Goal: Navigation & Orientation: Find specific page/section

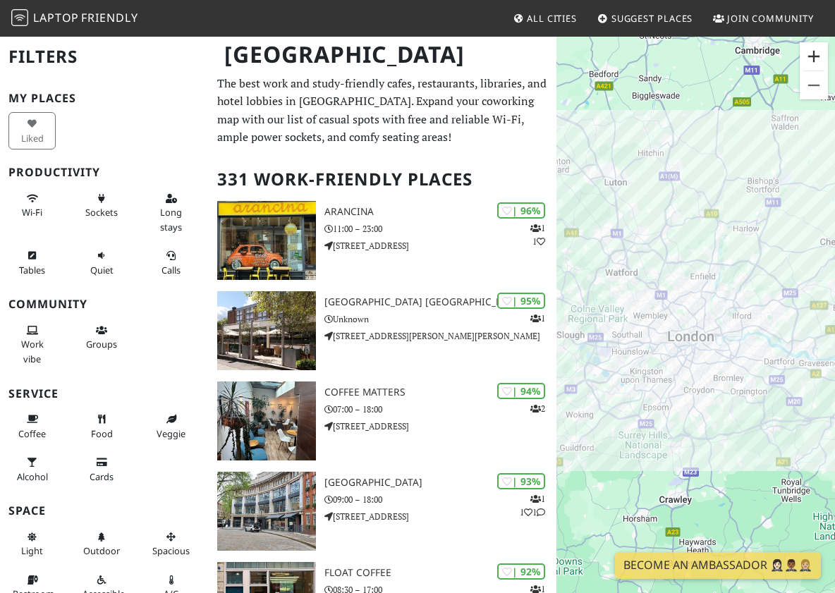
click at [815, 59] on button "Zoom in" at bounding box center [814, 56] width 28 height 28
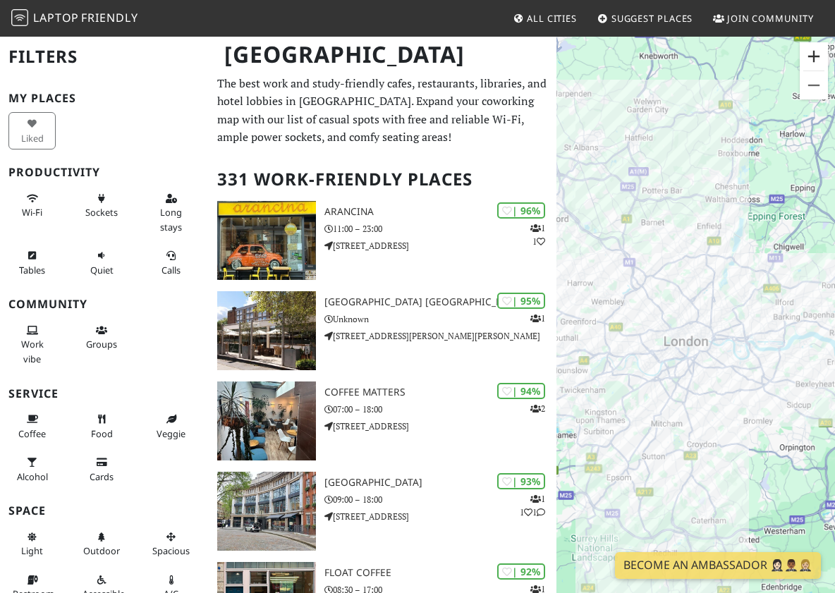
click at [815, 59] on button "Zoom in" at bounding box center [814, 56] width 28 height 28
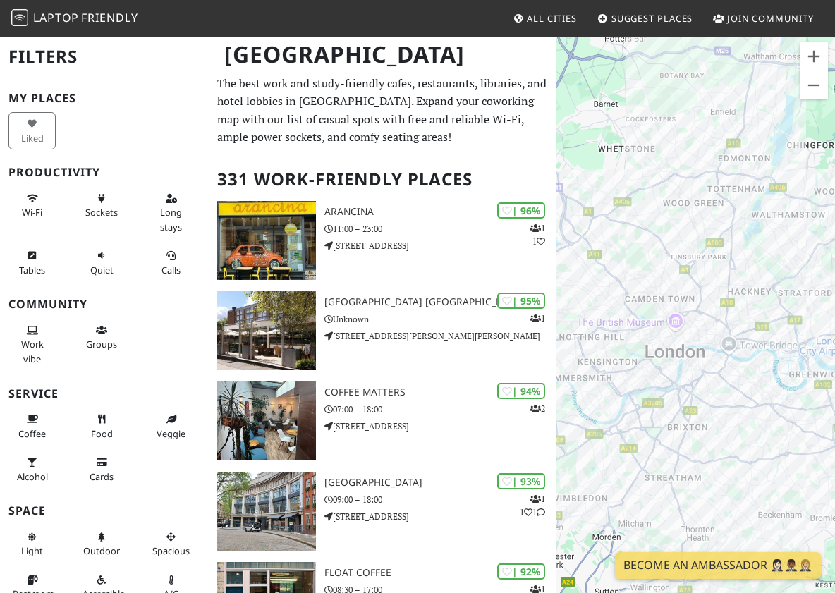
drag, startPoint x: 785, startPoint y: 229, endPoint x: 779, endPoint y: 186, distance: 43.5
click at [779, 186] on div at bounding box center [696, 331] width 279 height 593
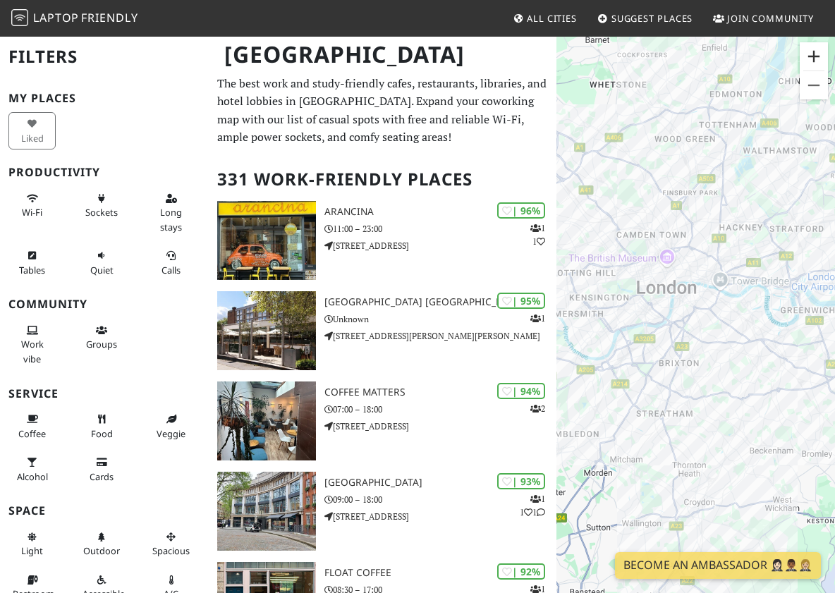
click at [811, 66] on button "Zoom in" at bounding box center [814, 56] width 28 height 28
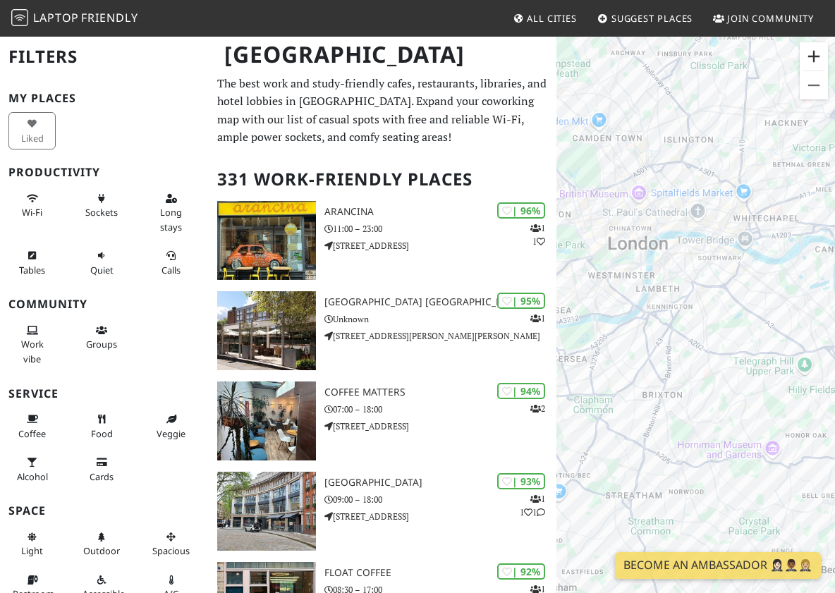
click at [811, 66] on button "Zoom in" at bounding box center [814, 56] width 28 height 28
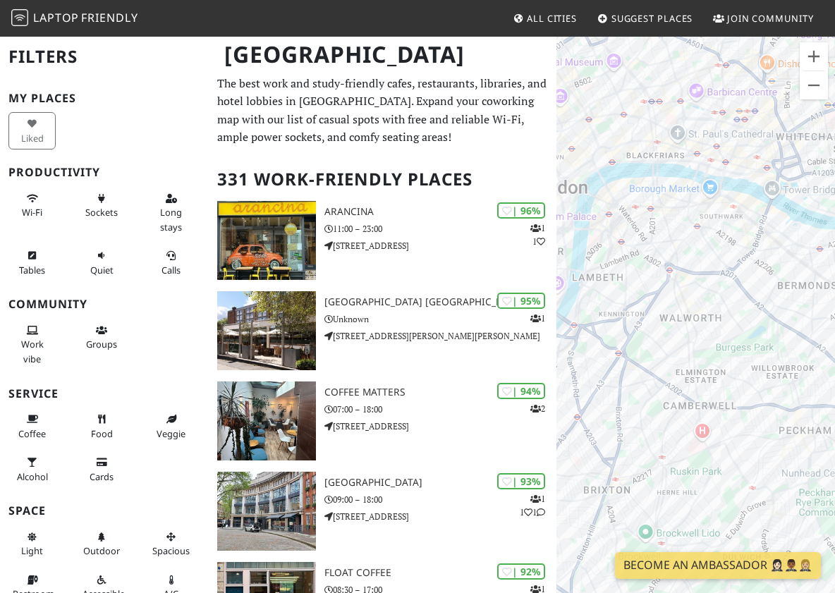
drag, startPoint x: 725, startPoint y: 308, endPoint x: 672, endPoint y: 385, distance: 93.7
click at [672, 385] on div at bounding box center [696, 331] width 279 height 593
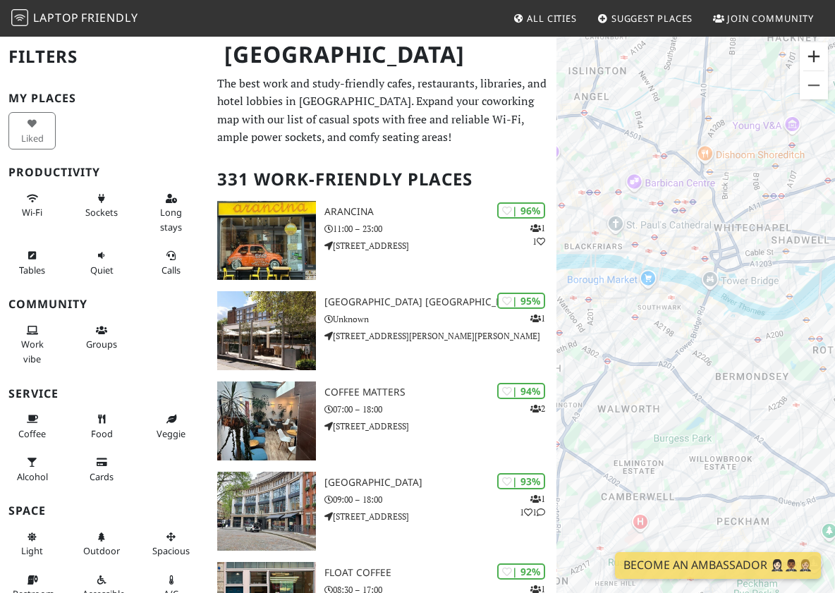
click at [811, 54] on button "Zoom in" at bounding box center [814, 56] width 28 height 28
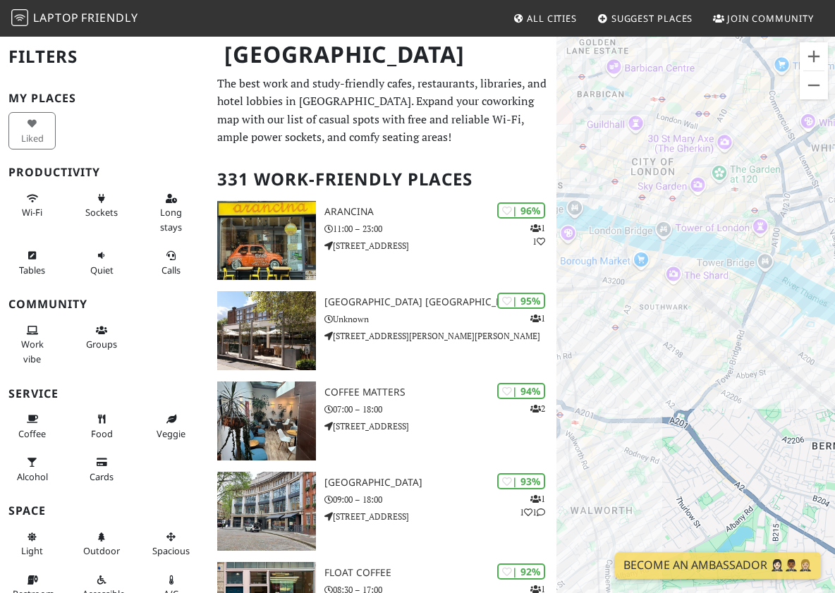
drag, startPoint x: 664, startPoint y: 414, endPoint x: 752, endPoint y: 374, distance: 96.9
click at [752, 374] on div at bounding box center [696, 331] width 279 height 593
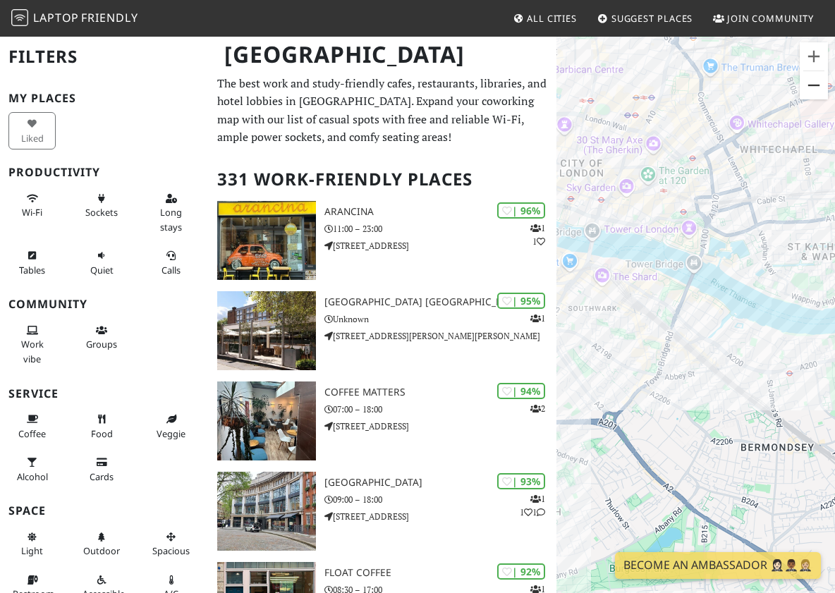
click at [812, 88] on button "Zoom out" at bounding box center [814, 85] width 28 height 28
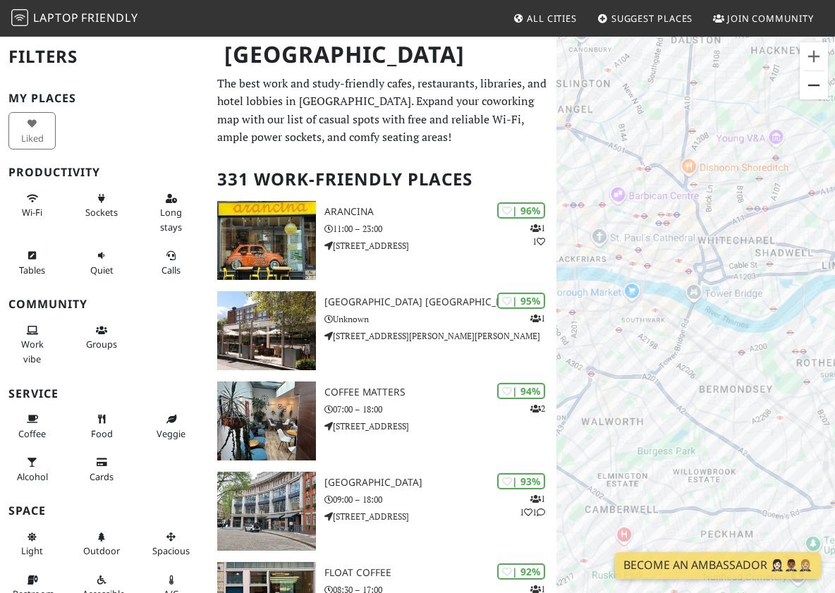
click at [812, 88] on button "Zoom out" at bounding box center [814, 85] width 28 height 28
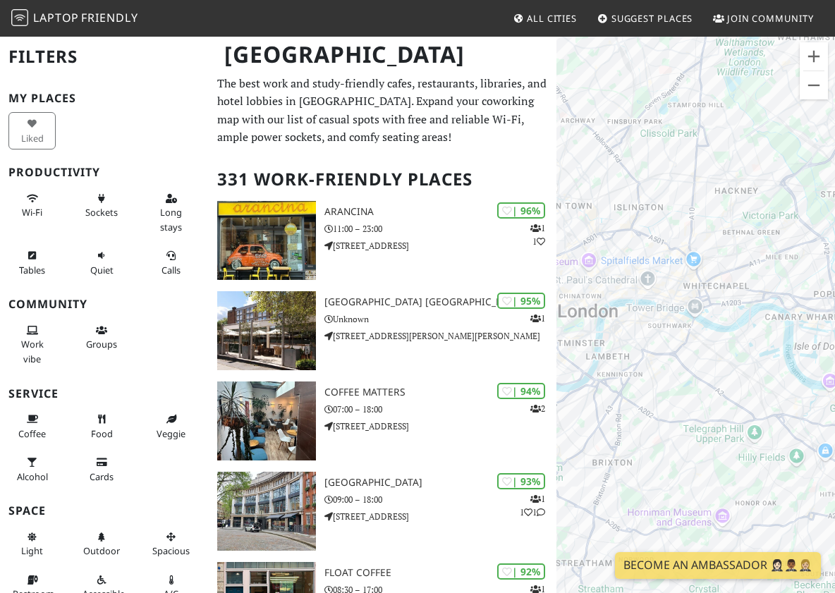
drag, startPoint x: 705, startPoint y: 360, endPoint x: 729, endPoint y: 353, distance: 24.3
click at [729, 354] on div at bounding box center [696, 331] width 279 height 593
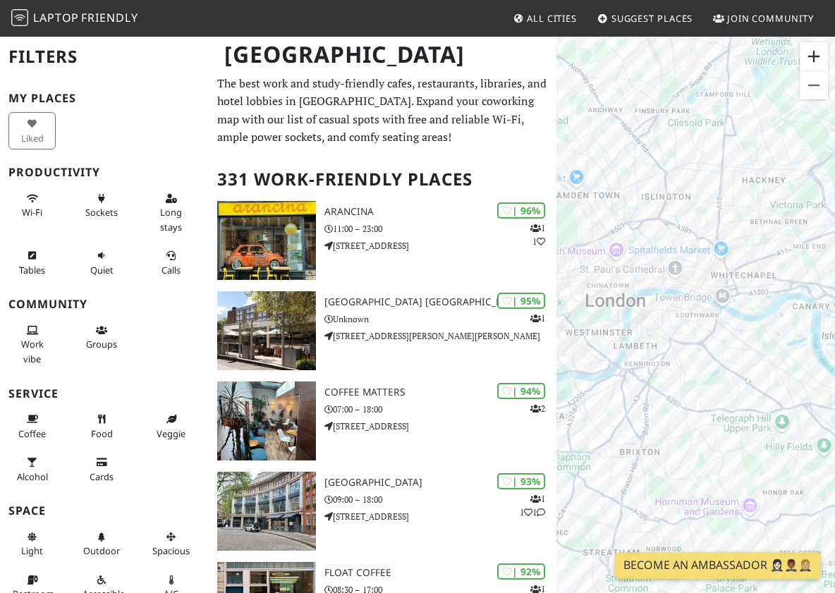
click at [812, 63] on button "Zoom in" at bounding box center [814, 56] width 28 height 28
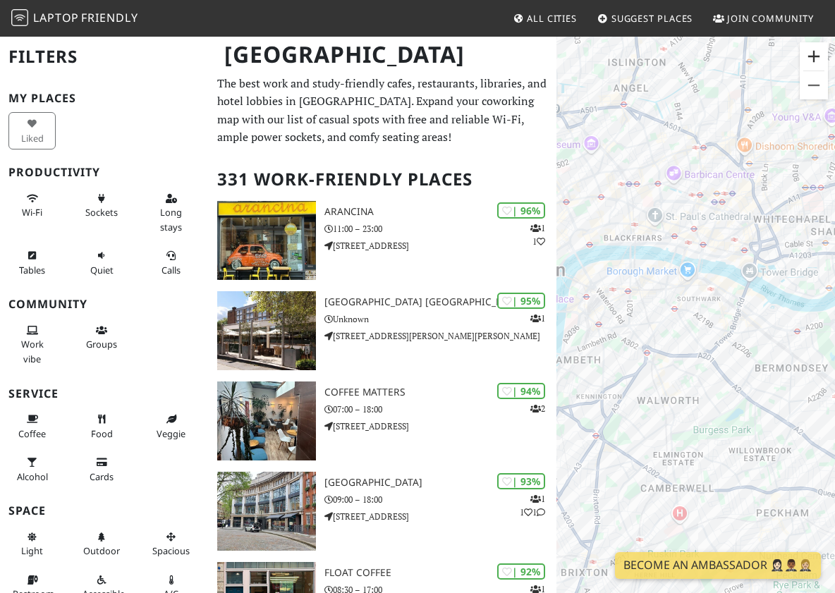
click at [812, 63] on button "Zoom in" at bounding box center [814, 56] width 28 height 28
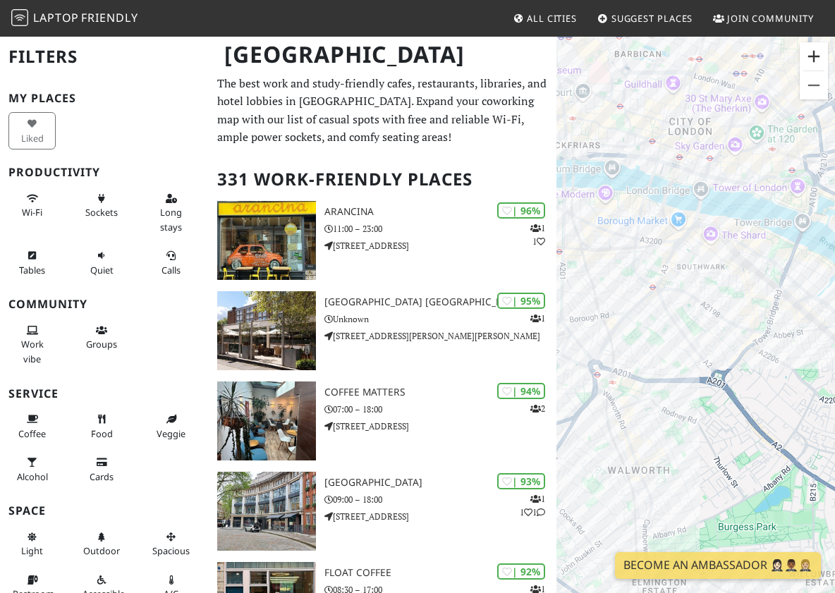
click at [812, 63] on button "Zoom in" at bounding box center [814, 56] width 28 height 28
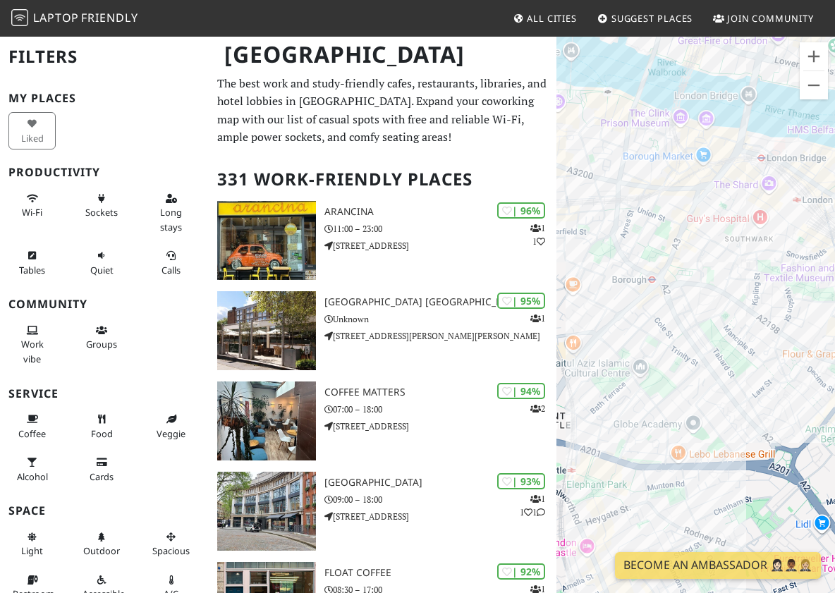
drag, startPoint x: 657, startPoint y: 254, endPoint x: 703, endPoint y: 298, distance: 63.4
click at [704, 298] on div at bounding box center [696, 331] width 279 height 593
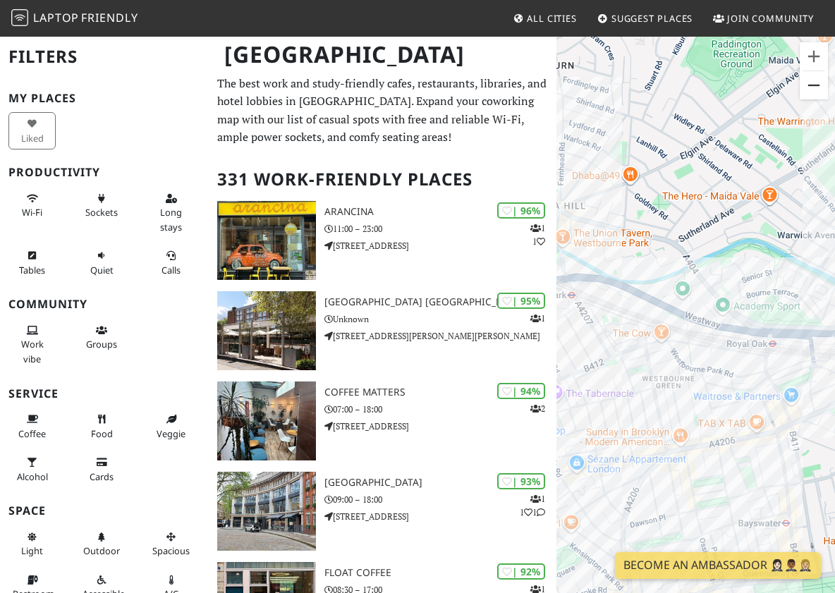
click at [812, 92] on button "Zoom out" at bounding box center [814, 85] width 28 height 28
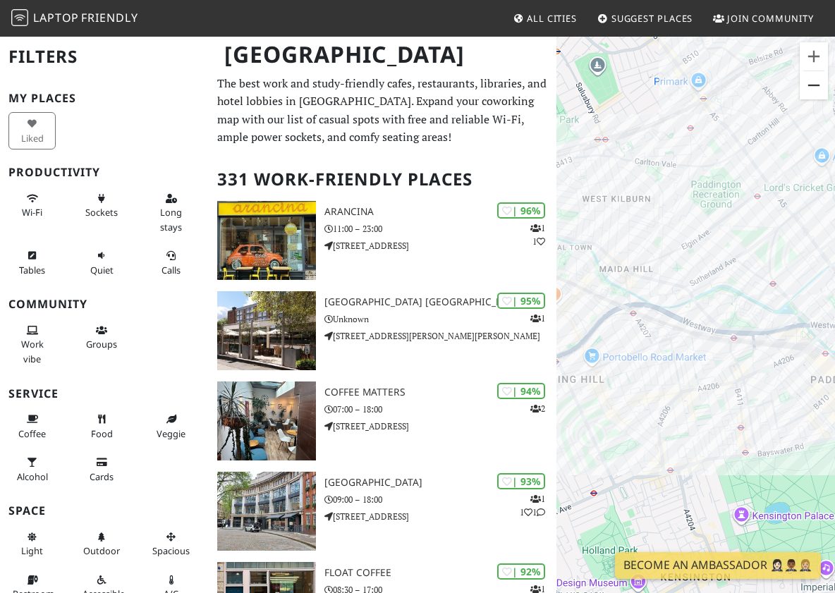
click at [819, 88] on button "Zoom out" at bounding box center [814, 85] width 28 height 28
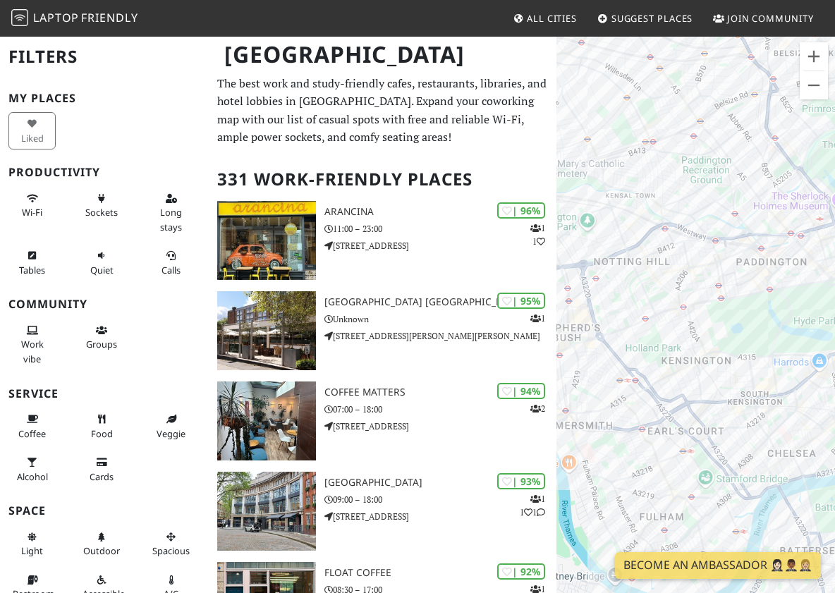
drag, startPoint x: 774, startPoint y: 388, endPoint x: 798, endPoint y: 342, distance: 51.7
click at [798, 342] on div at bounding box center [696, 331] width 279 height 593
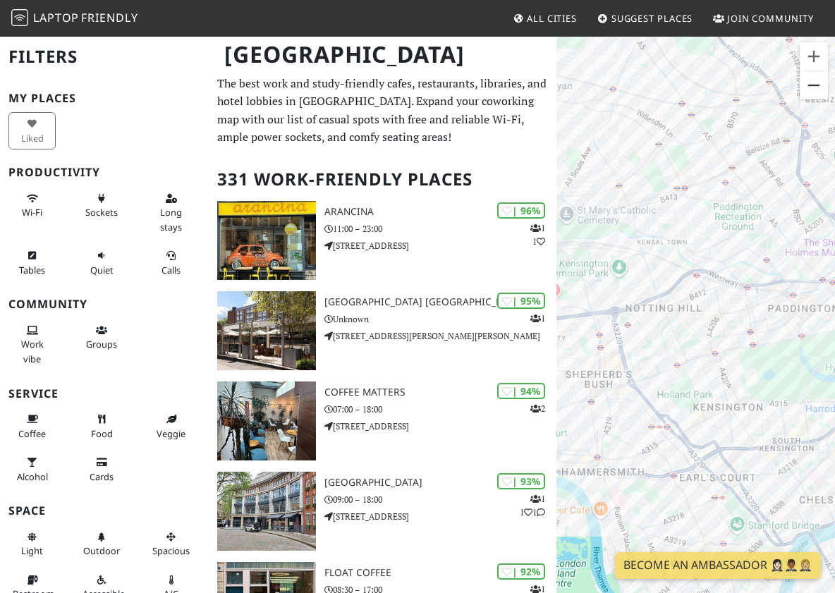
click at [815, 91] on button "Zoom out" at bounding box center [814, 85] width 28 height 28
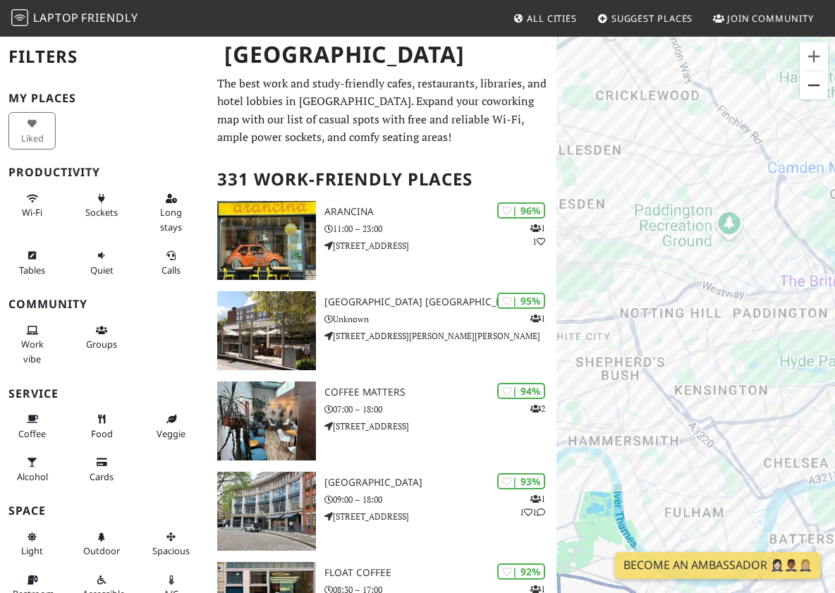
click at [815, 91] on button "Zoom out" at bounding box center [814, 85] width 28 height 28
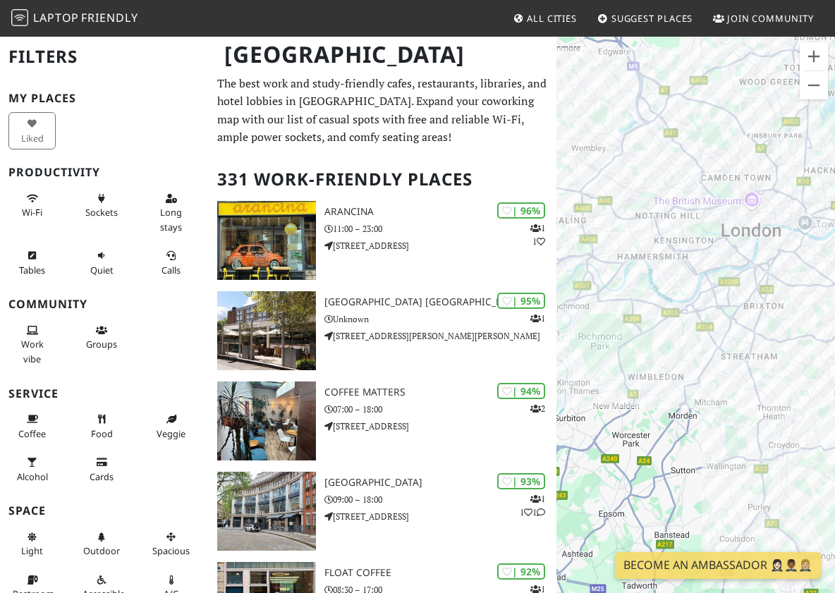
drag, startPoint x: 716, startPoint y: 423, endPoint x: 721, endPoint y: 310, distance: 113.0
click at [721, 310] on div at bounding box center [696, 331] width 279 height 593
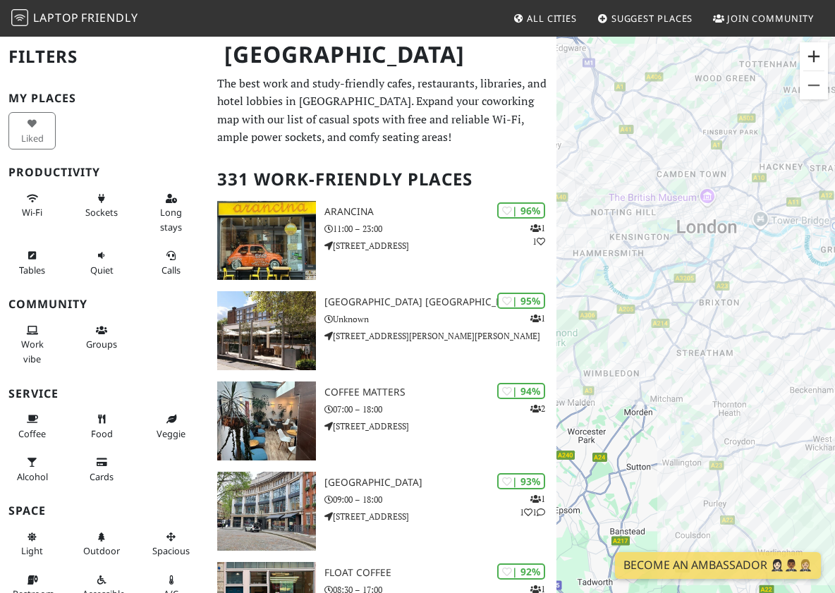
click at [813, 52] on button "Zoom in" at bounding box center [814, 56] width 28 height 28
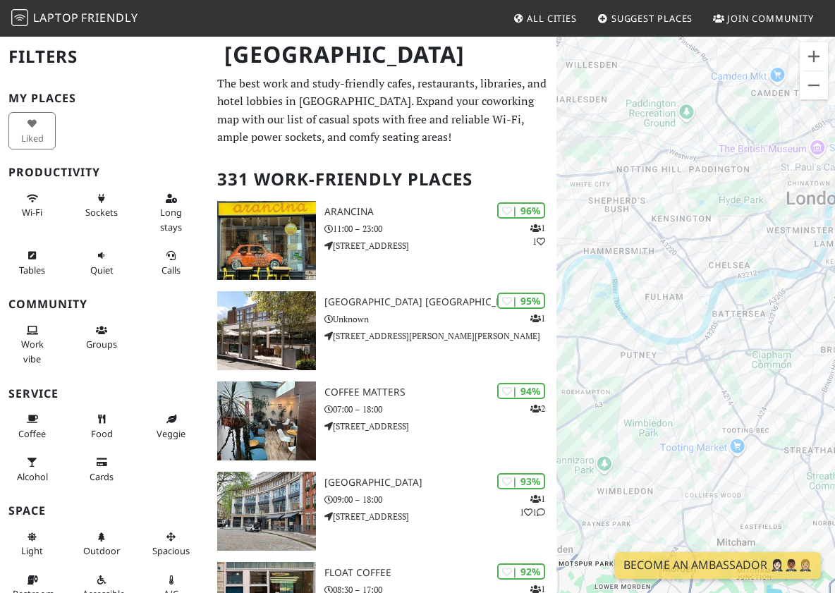
drag, startPoint x: 668, startPoint y: 310, endPoint x: 772, endPoint y: 387, distance: 129.7
click at [772, 387] on div at bounding box center [696, 331] width 279 height 593
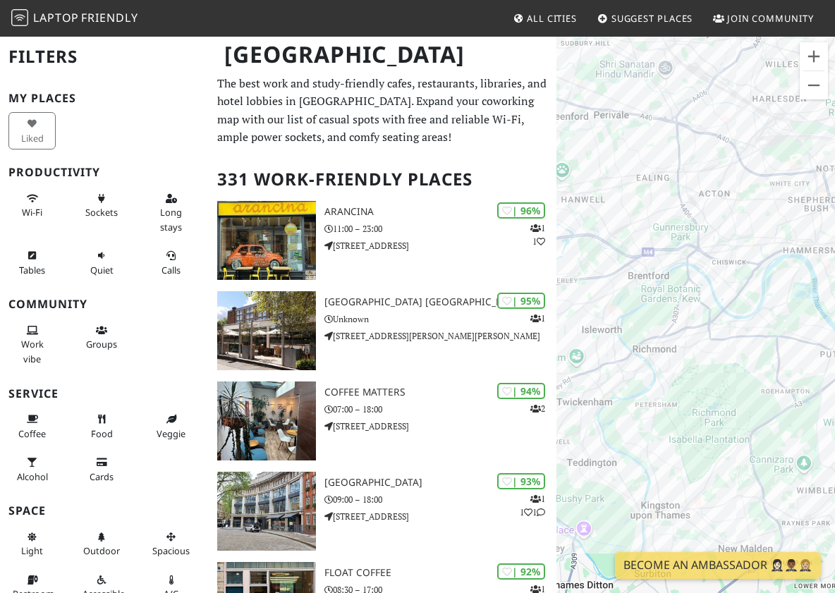
click at [573, 368] on div at bounding box center [696, 331] width 279 height 593
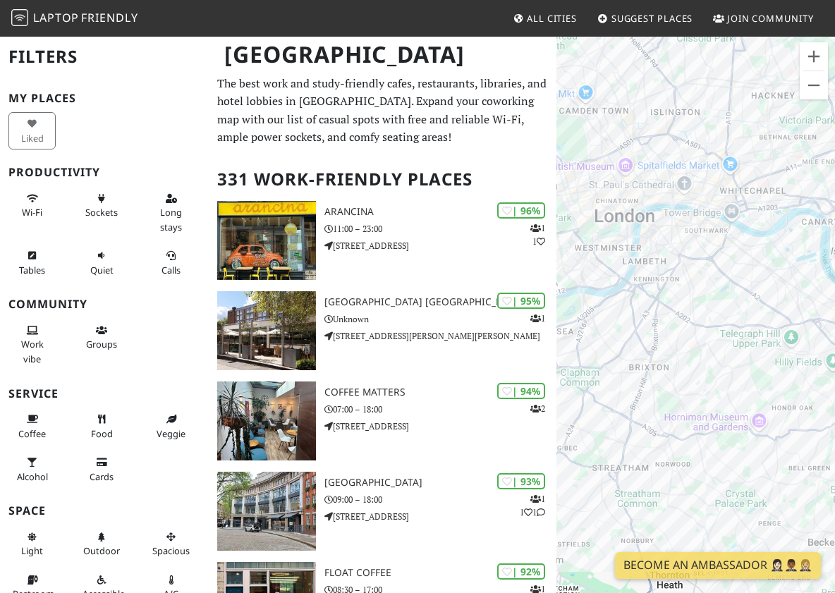
drag, startPoint x: 747, startPoint y: 365, endPoint x: 587, endPoint y: 372, distance: 160.3
click at [587, 373] on div at bounding box center [696, 331] width 279 height 593
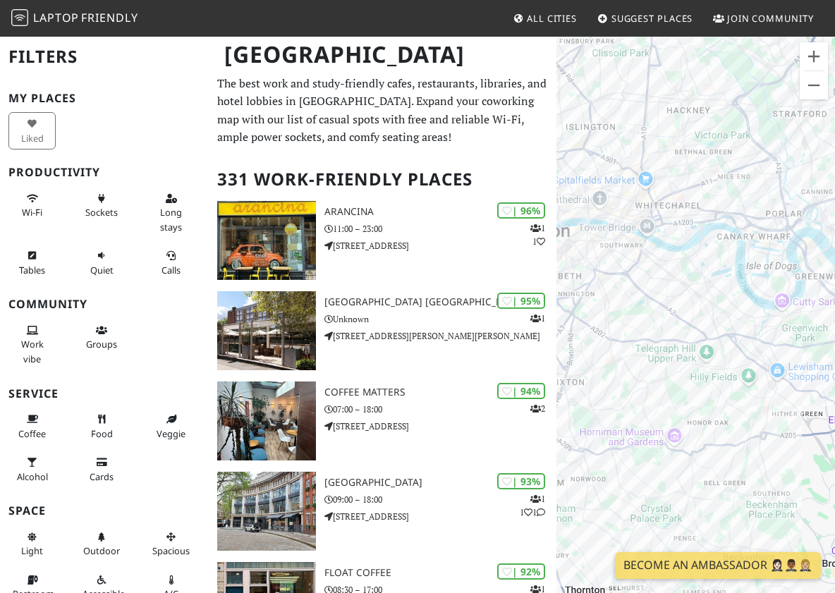
drag, startPoint x: 758, startPoint y: 350, endPoint x: 676, endPoint y: 368, distance: 83.7
click at [676, 368] on div at bounding box center [696, 331] width 279 height 593
click at [815, 57] on button "Zoom in" at bounding box center [814, 56] width 28 height 28
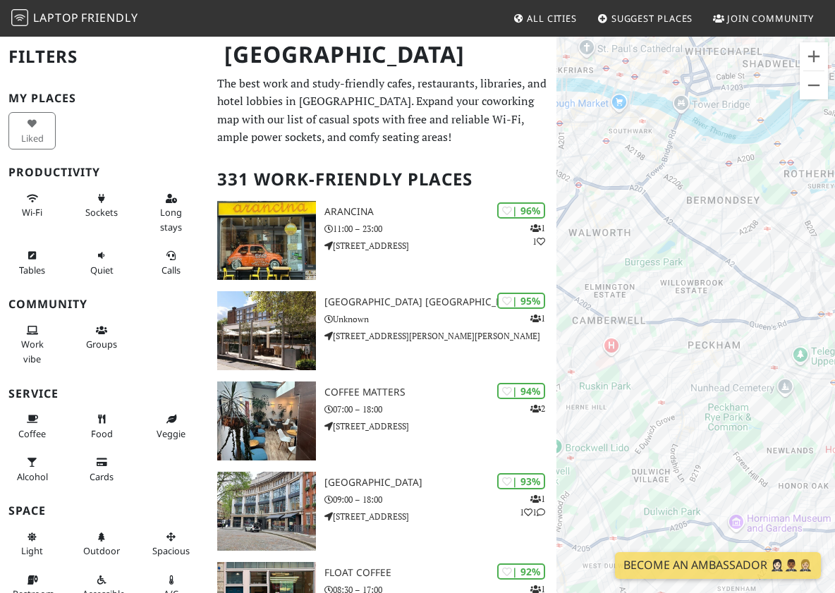
drag, startPoint x: 685, startPoint y: 324, endPoint x: 768, endPoint y: 294, distance: 88.4
click at [768, 294] on div at bounding box center [696, 331] width 279 height 593
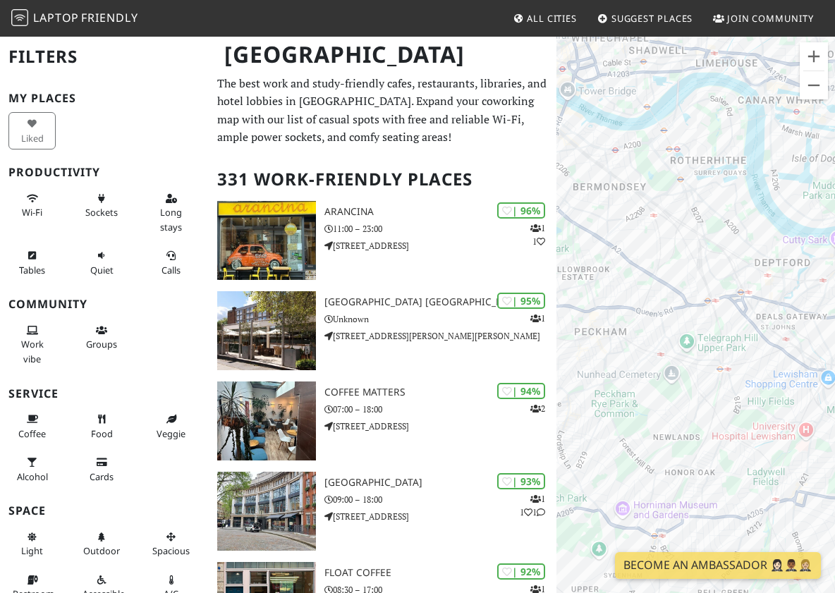
drag, startPoint x: 791, startPoint y: 220, endPoint x: 674, endPoint y: 169, distance: 127.6
click at [674, 169] on div at bounding box center [696, 331] width 279 height 593
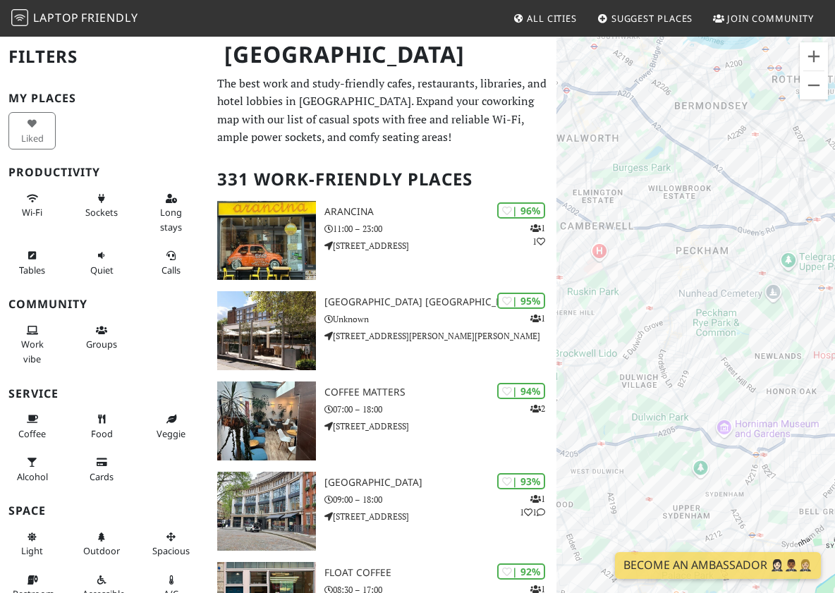
drag, startPoint x: 689, startPoint y: 296, endPoint x: 793, endPoint y: 262, distance: 108.9
click at [793, 262] on div at bounding box center [696, 331] width 279 height 593
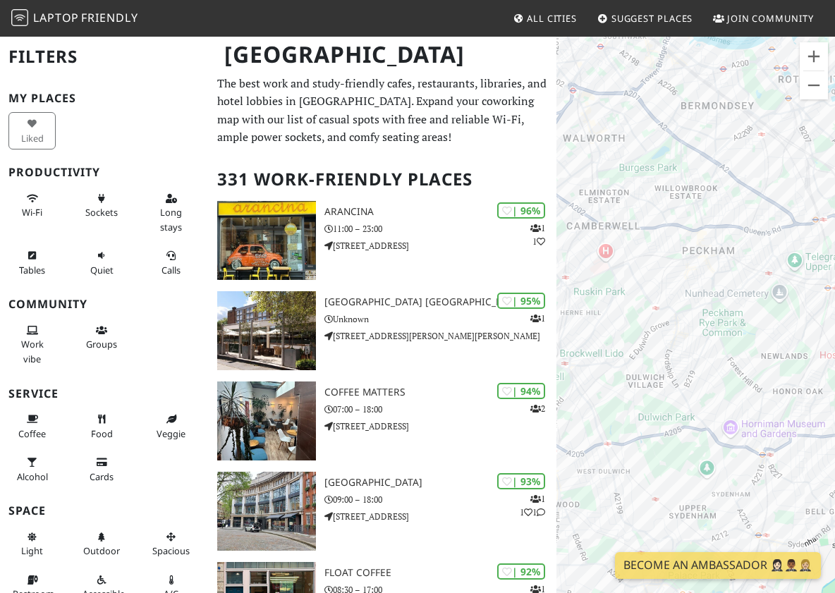
drag, startPoint x: 686, startPoint y: 366, endPoint x: 693, endPoint y: 365, distance: 7.8
click at [693, 365] on div at bounding box center [696, 331] width 279 height 593
click at [814, 63] on button "Zoom in" at bounding box center [814, 56] width 28 height 28
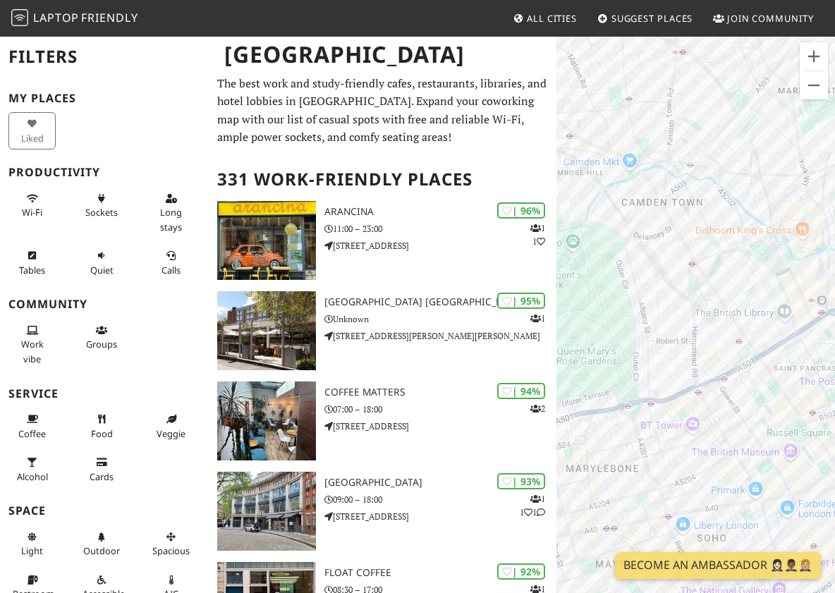
scroll to position [58, 0]
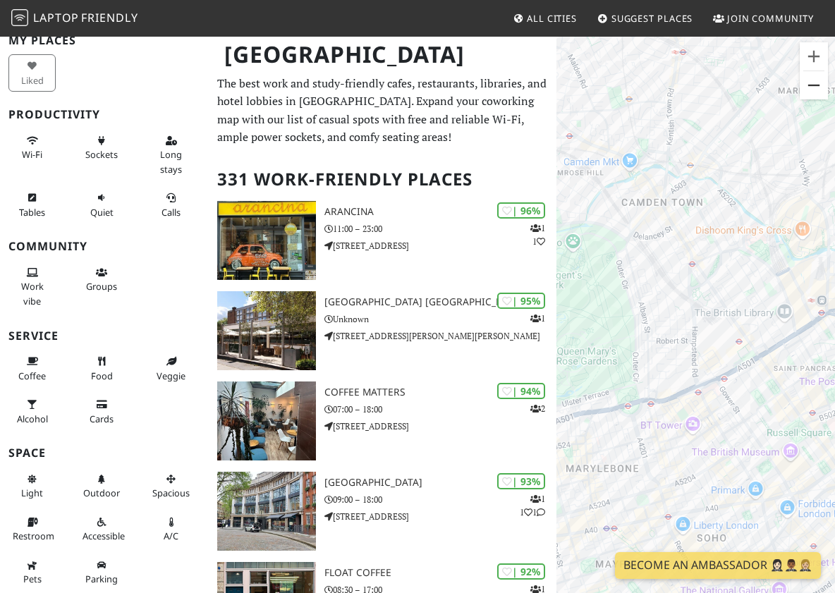
click at [812, 96] on button "Zoom out" at bounding box center [814, 85] width 28 height 28
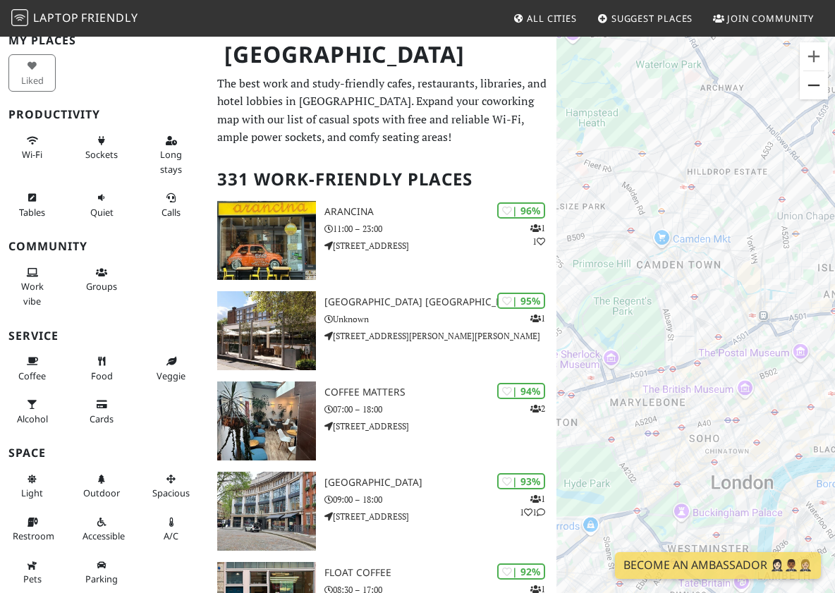
click at [812, 96] on button "Zoom out" at bounding box center [814, 85] width 28 height 28
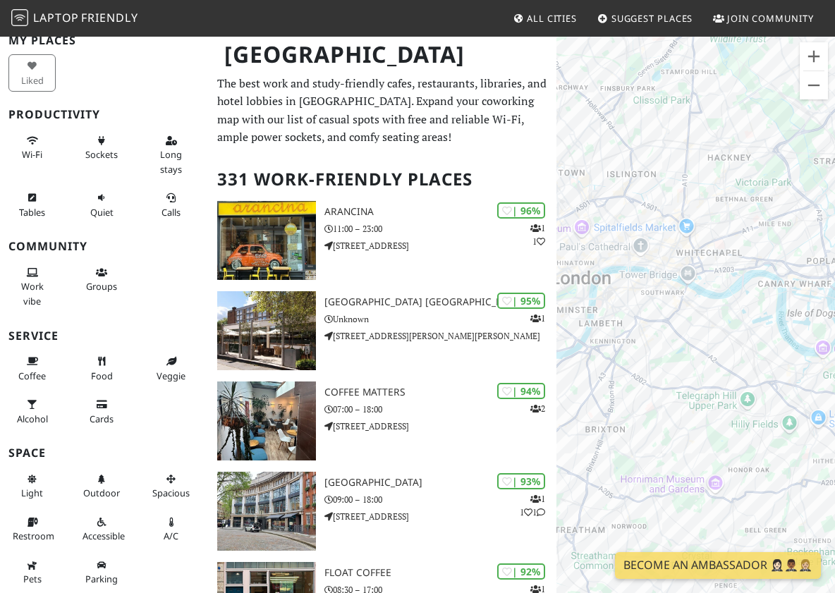
drag, startPoint x: 779, startPoint y: 465, endPoint x: 641, endPoint y: 339, distance: 186.7
click at [641, 339] on div at bounding box center [696, 331] width 279 height 593
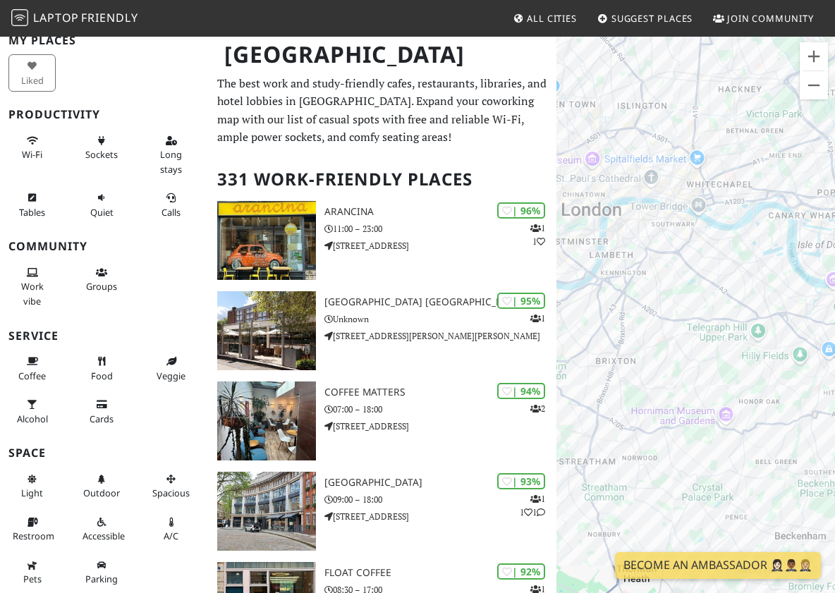
drag, startPoint x: 741, startPoint y: 464, endPoint x: 753, endPoint y: 394, distance: 71.6
click at [753, 394] on div at bounding box center [696, 331] width 279 height 593
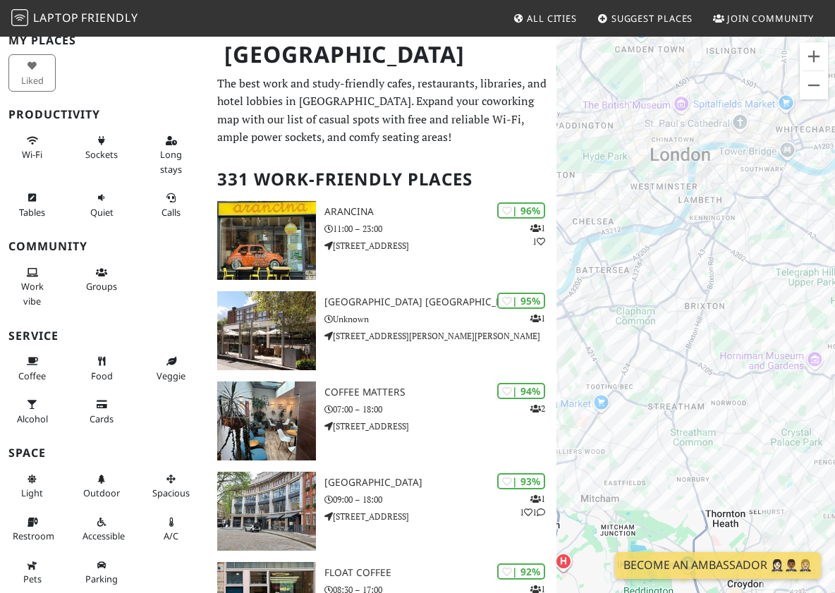
drag, startPoint x: 733, startPoint y: 465, endPoint x: 619, endPoint y: 300, distance: 200.8
click at [619, 300] on div at bounding box center [696, 331] width 279 height 593
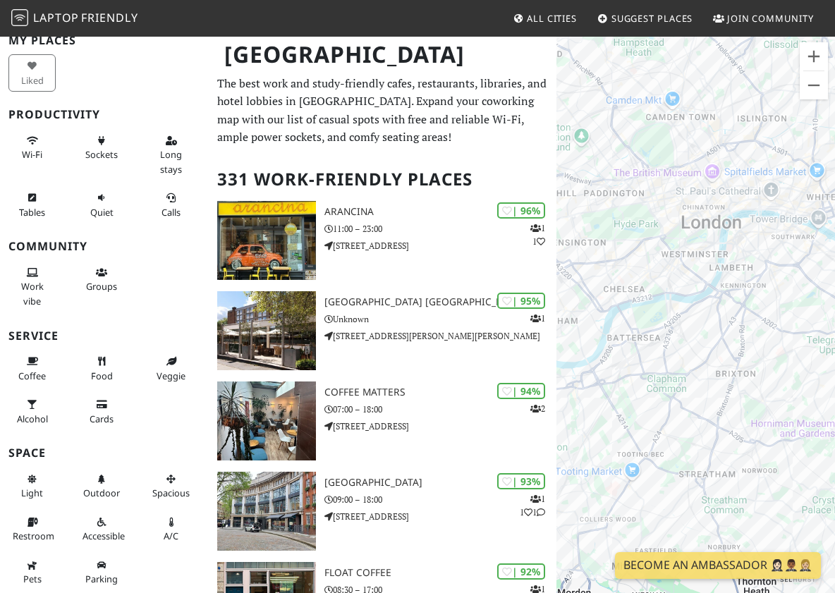
drag, startPoint x: 707, startPoint y: 401, endPoint x: 753, endPoint y: 481, distance: 92.6
click at [753, 481] on div at bounding box center [696, 331] width 279 height 593
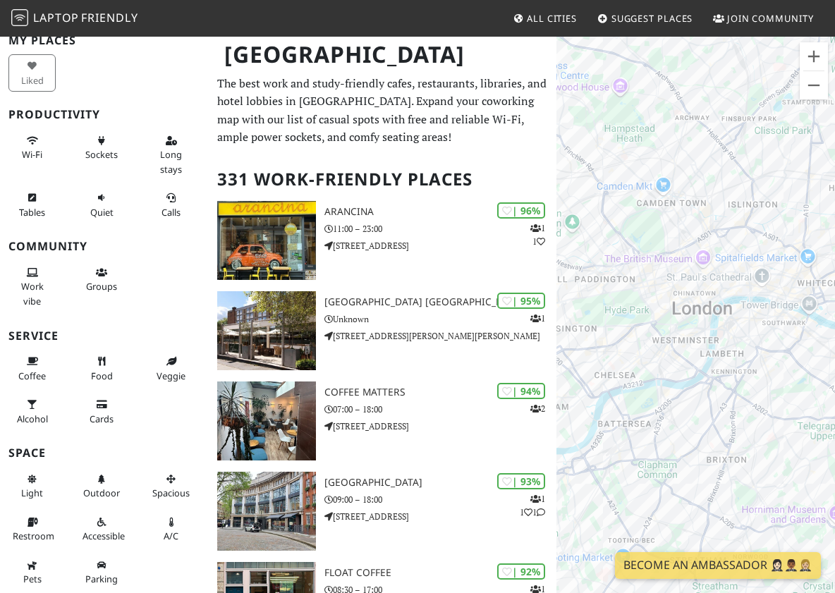
drag, startPoint x: 767, startPoint y: 459, endPoint x: 624, endPoint y: 431, distance: 146.0
click at [624, 432] on div at bounding box center [696, 331] width 279 height 593
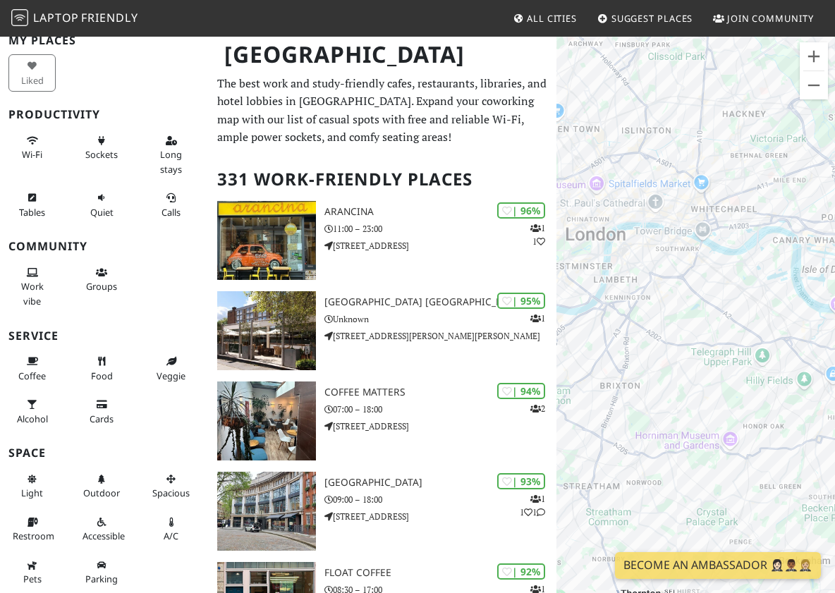
drag, startPoint x: 795, startPoint y: 448, endPoint x: 760, endPoint y: 377, distance: 78.6
click at [760, 377] on div at bounding box center [696, 331] width 279 height 593
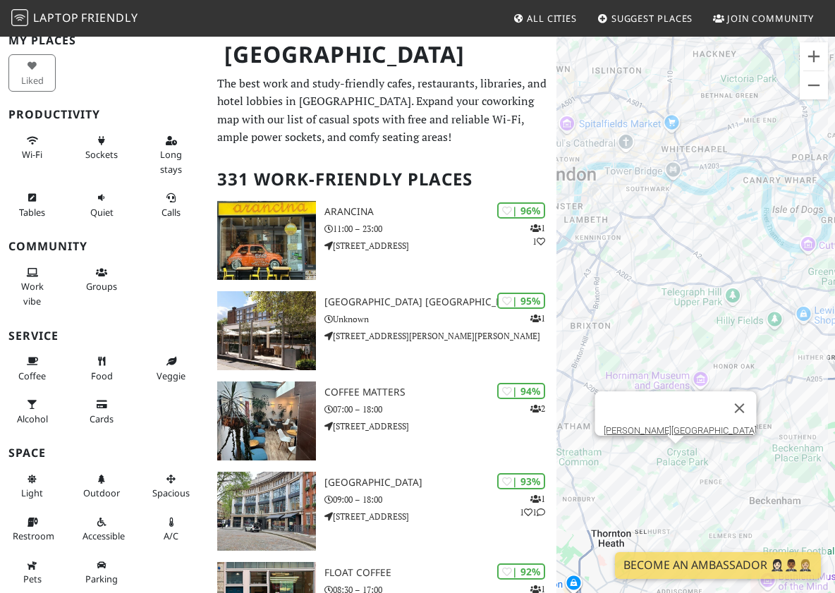
click at [675, 452] on div "[PERSON_NAME][GEOGRAPHIC_DATA]" at bounding box center [696, 331] width 279 height 593
click at [672, 425] on link "[PERSON_NAME][GEOGRAPHIC_DATA]" at bounding box center [679, 430] width 153 height 11
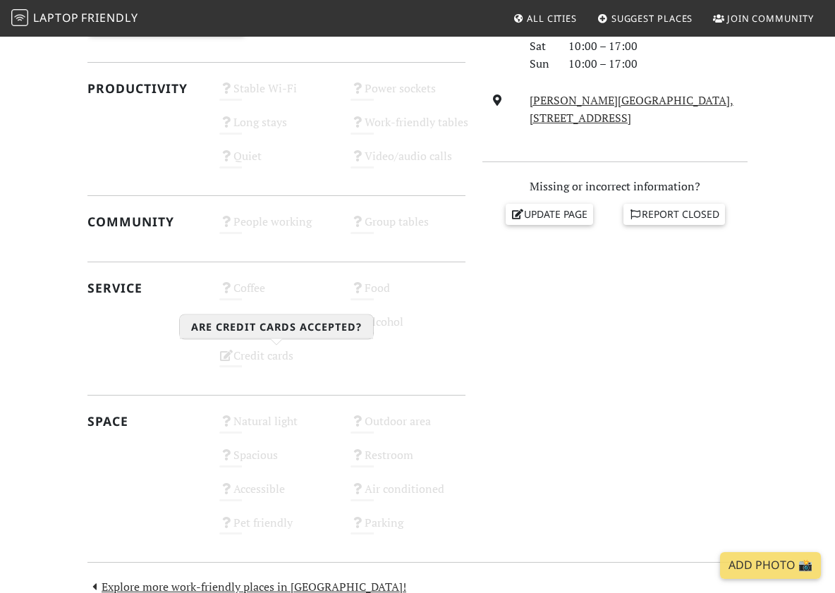
scroll to position [645, 0]
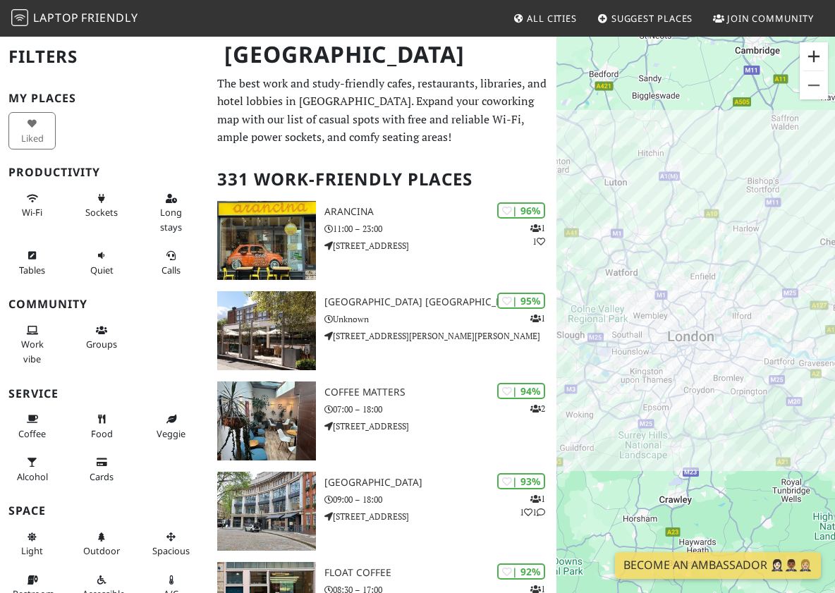
click at [815, 61] on button "Zoom in" at bounding box center [814, 56] width 28 height 28
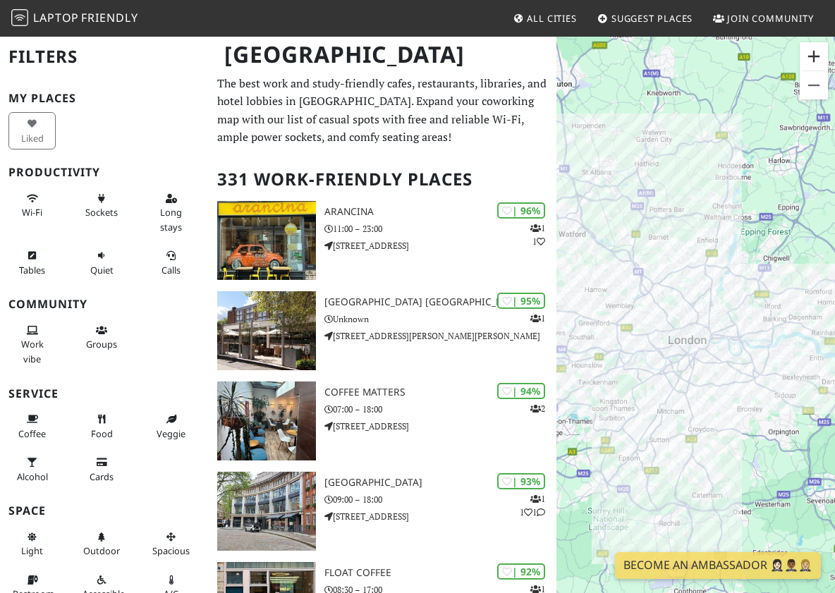
click at [815, 61] on button "Zoom in" at bounding box center [814, 56] width 28 height 28
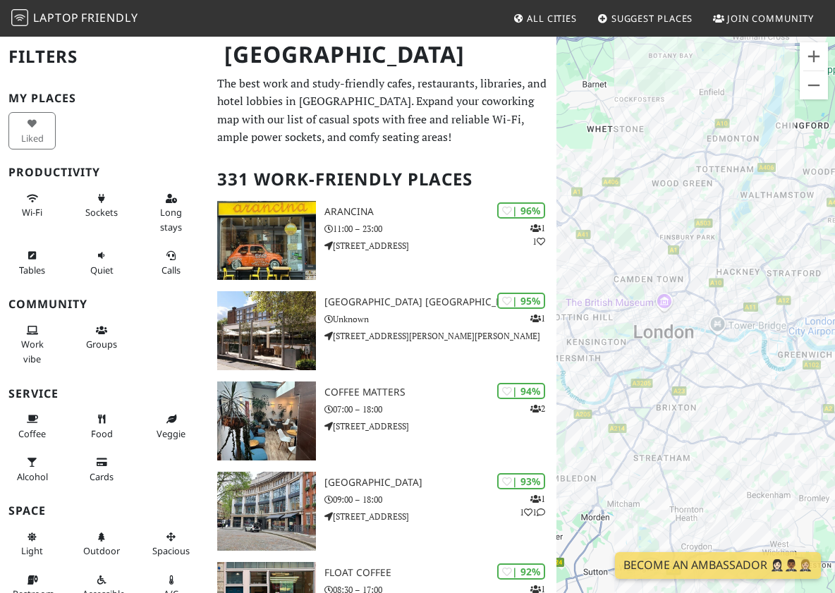
drag, startPoint x: 761, startPoint y: 203, endPoint x: 727, endPoint y: 105, distance: 104.0
click at [727, 105] on div at bounding box center [696, 331] width 279 height 593
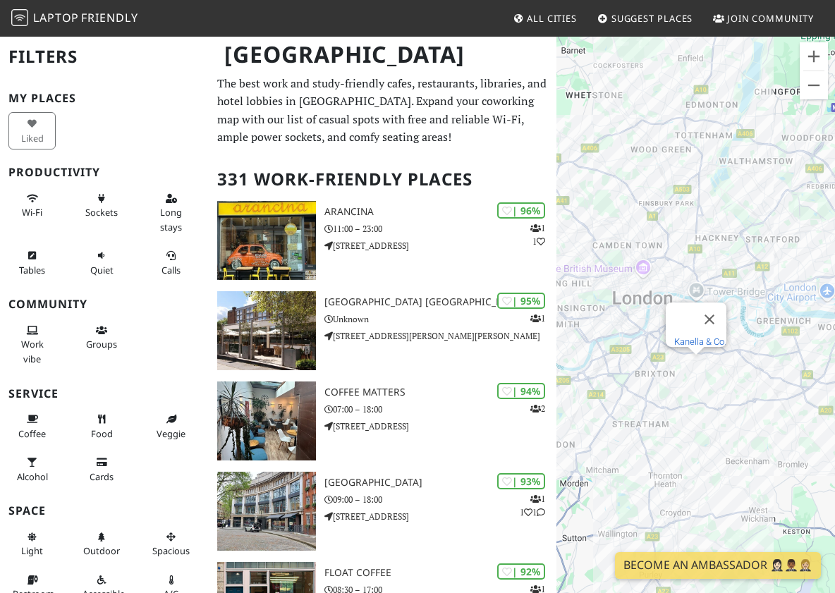
click at [696, 336] on link "Kanella & Co." at bounding box center [700, 341] width 52 height 11
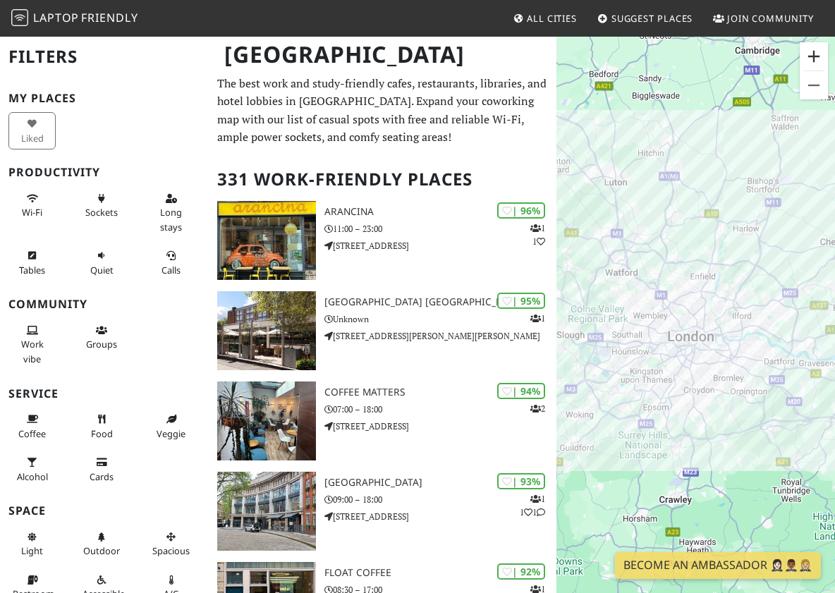
click at [813, 61] on button "Zoom in" at bounding box center [814, 56] width 28 height 28
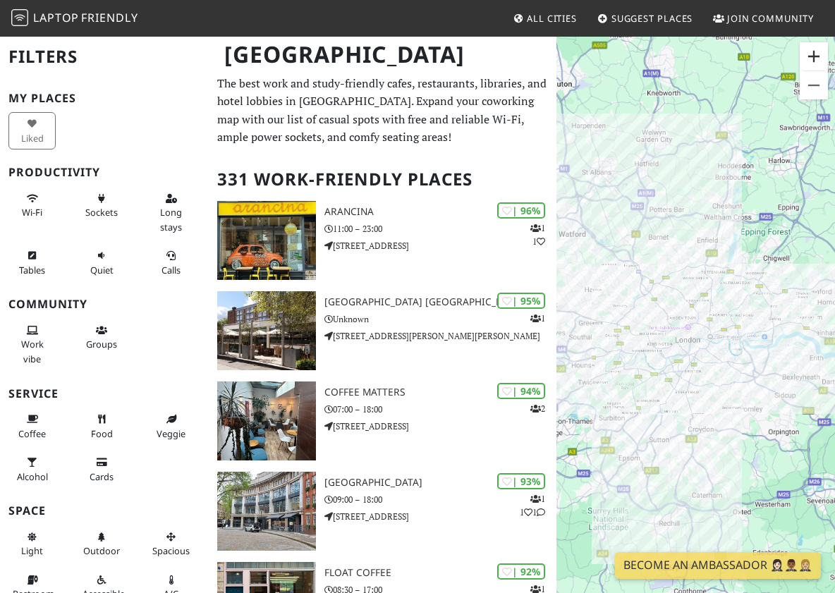
click at [813, 61] on button "Zoom in" at bounding box center [814, 56] width 28 height 28
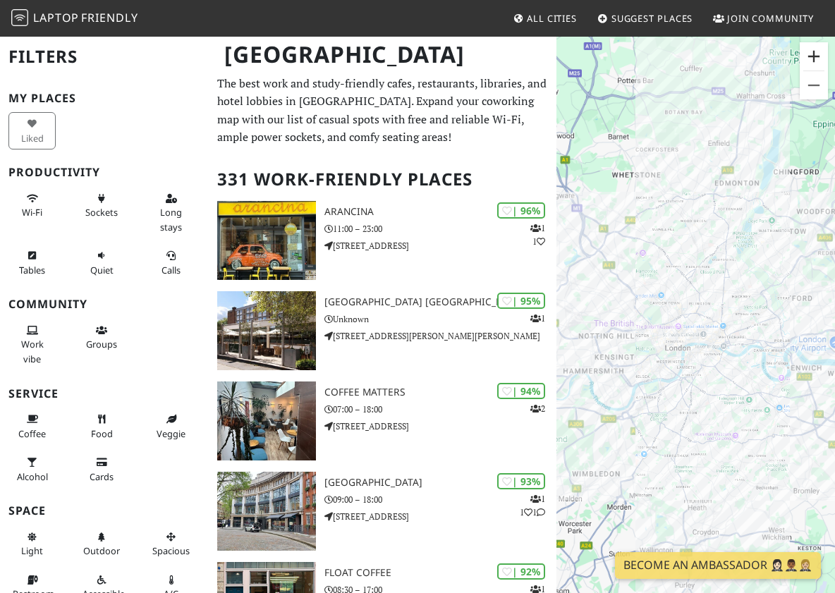
click at [813, 61] on button "Zoom in" at bounding box center [814, 56] width 28 height 28
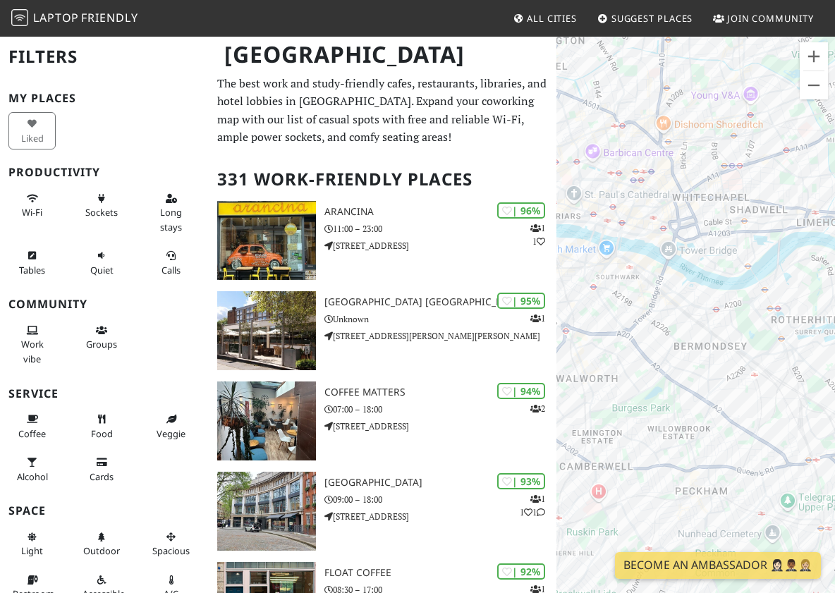
drag, startPoint x: 724, startPoint y: 403, endPoint x: 599, endPoint y: 265, distance: 186.2
click at [600, 265] on div at bounding box center [696, 331] width 279 height 593
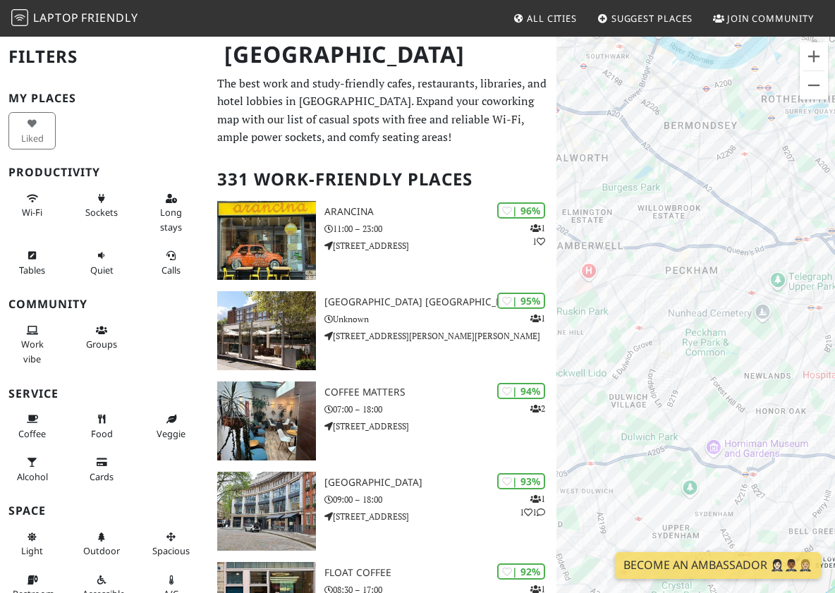
drag, startPoint x: 724, startPoint y: 449, endPoint x: 724, endPoint y: 202, distance: 247.6
click at [724, 202] on div at bounding box center [696, 331] width 279 height 593
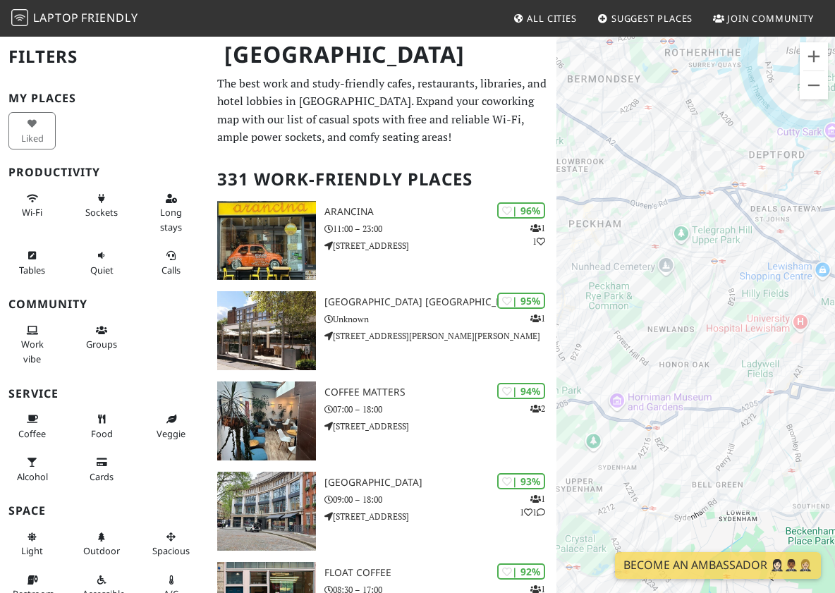
drag, startPoint x: 729, startPoint y: 308, endPoint x: 629, endPoint y: 305, distance: 100.2
click at [629, 305] on div at bounding box center [696, 331] width 279 height 593
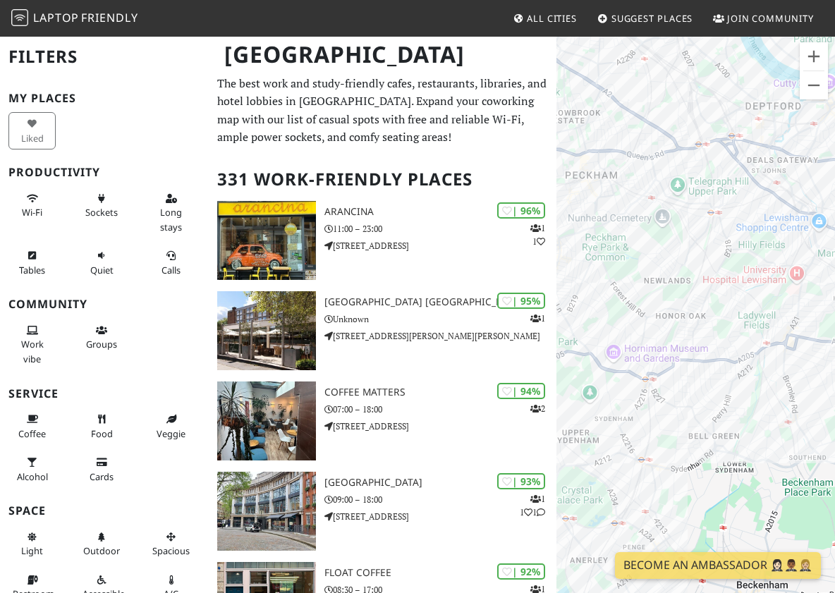
drag, startPoint x: 589, startPoint y: 432, endPoint x: 657, endPoint y: 384, distance: 83.0
click at [657, 384] on div at bounding box center [696, 331] width 279 height 593
click at [689, 387] on div "Forest Cafe & Bistro" at bounding box center [696, 331] width 279 height 593
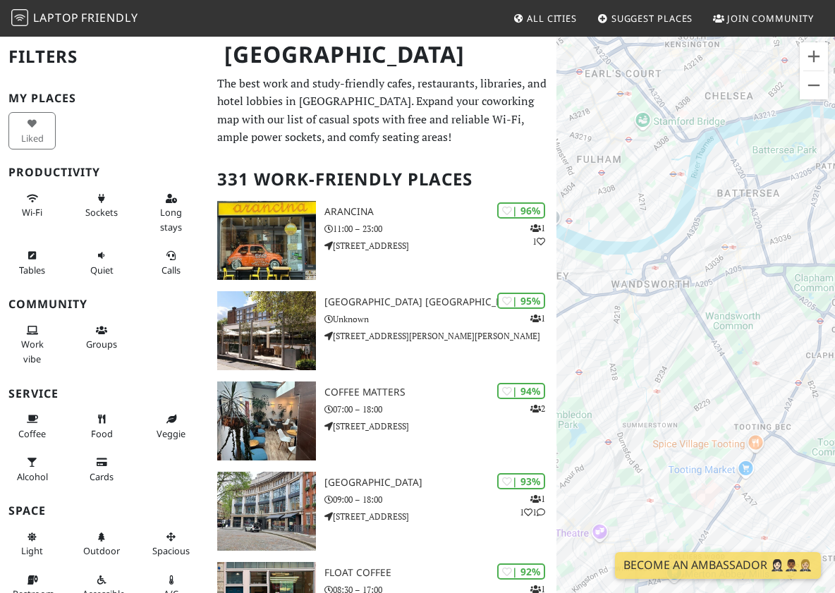
drag, startPoint x: 727, startPoint y: 433, endPoint x: 715, endPoint y: 211, distance: 222.5
click at [715, 211] on div "Forest Cafe & Bistro" at bounding box center [696, 331] width 279 height 593
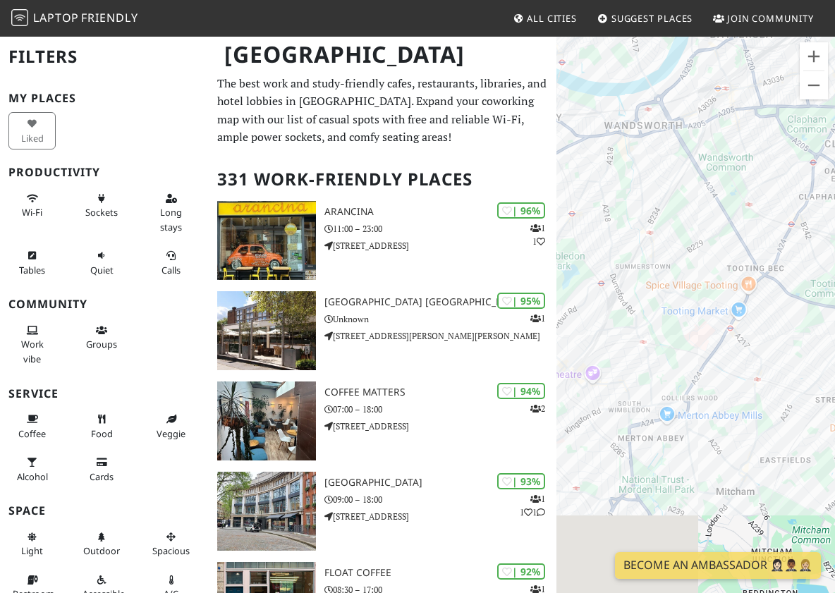
drag, startPoint x: 746, startPoint y: 372, endPoint x: 739, endPoint y: 211, distance: 161.7
click at [739, 211] on div "Forest Cafe & Bistro" at bounding box center [696, 331] width 279 height 593
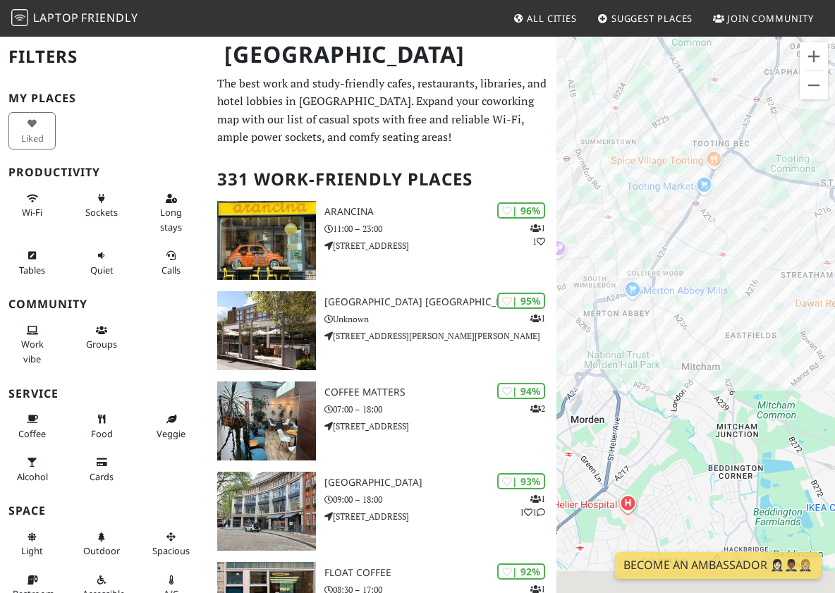
drag, startPoint x: 737, startPoint y: 435, endPoint x: 685, endPoint y: 192, distance: 248.9
click at [685, 192] on div "Forest Cafe & Bistro" at bounding box center [696, 331] width 279 height 593
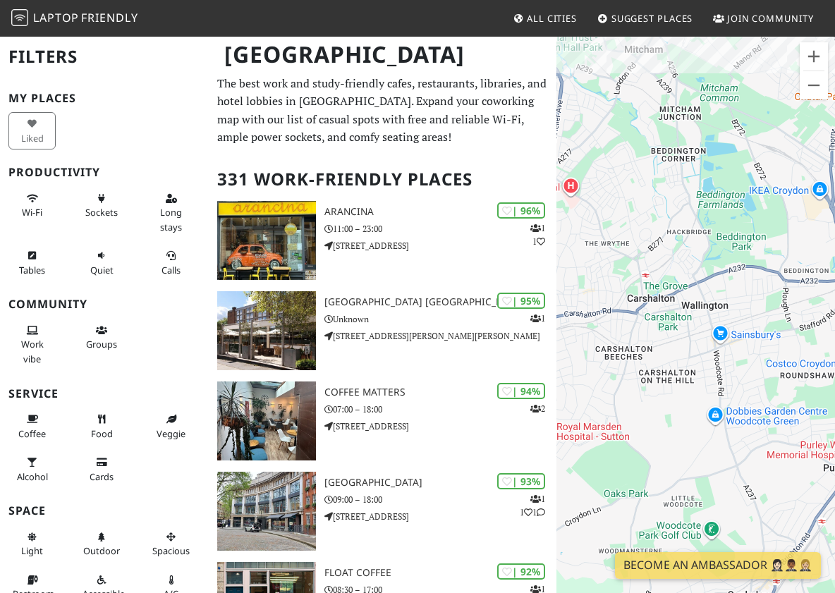
drag, startPoint x: 650, startPoint y: 407, endPoint x: 614, endPoint y: 210, distance: 200.8
click at [614, 210] on div "Forest Cafe & Bistro" at bounding box center [696, 331] width 279 height 593
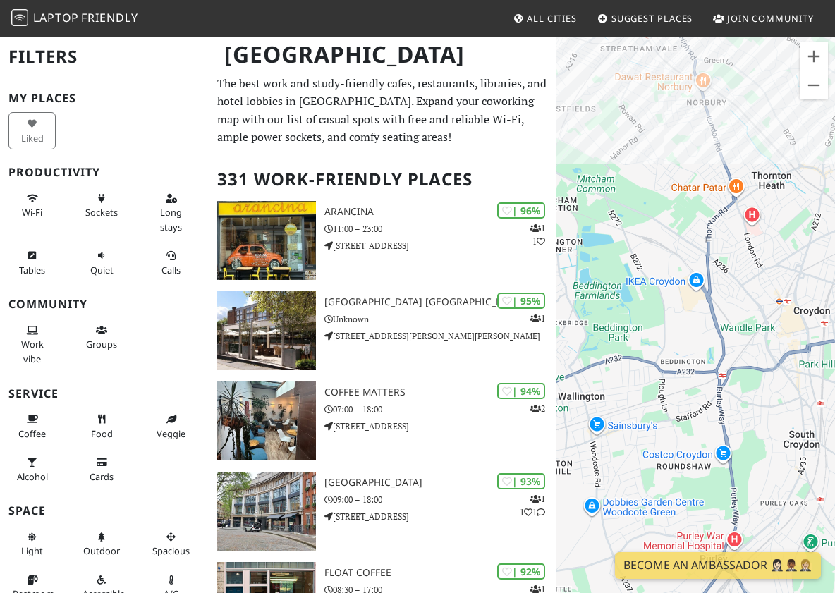
drag, startPoint x: 753, startPoint y: 265, endPoint x: 665, endPoint y: 413, distance: 172.0
click at [668, 415] on div "Forest Cafe & Bistro" at bounding box center [696, 331] width 279 height 593
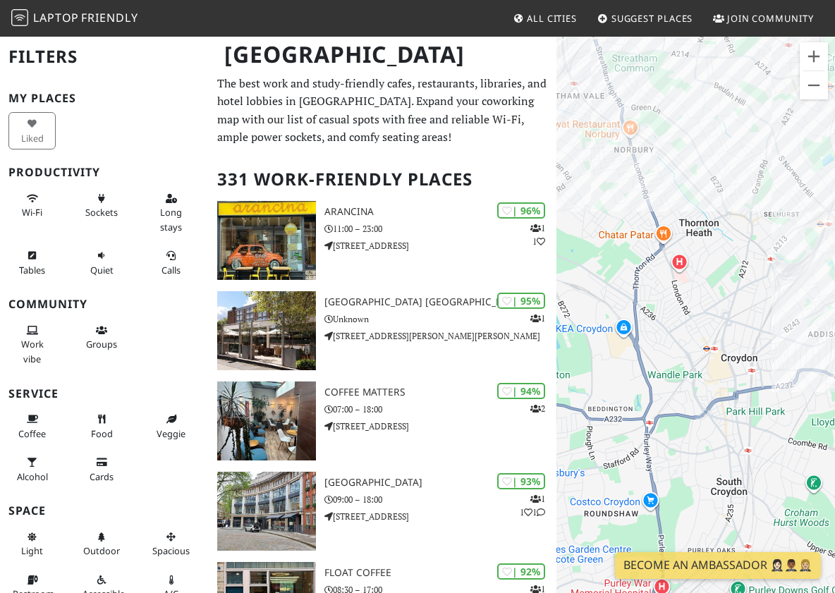
drag, startPoint x: 713, startPoint y: 305, endPoint x: 661, endPoint y: 305, distance: 52.2
click at [661, 305] on div "Forest Cafe & Bistro" at bounding box center [696, 331] width 279 height 593
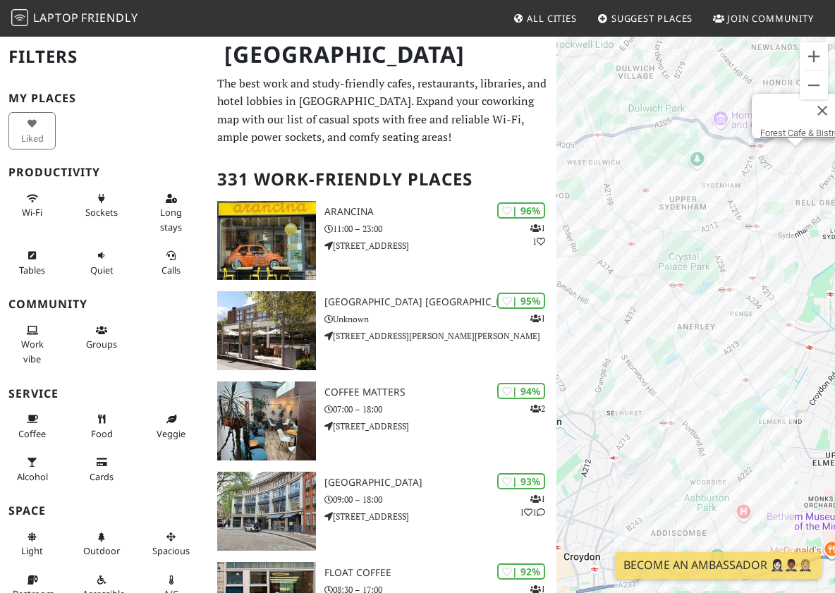
click at [674, 331] on div "Forest Cafe & Bistro" at bounding box center [696, 331] width 279 height 593
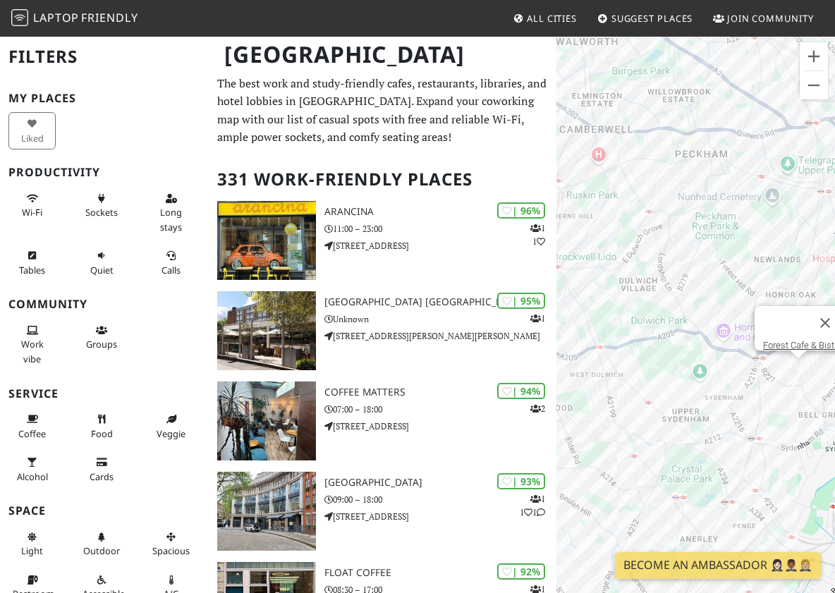
drag, startPoint x: 689, startPoint y: 205, endPoint x: 690, endPoint y: 419, distance: 214.4
click at [691, 420] on div "Forest Cafe & Bistro" at bounding box center [696, 331] width 279 height 593
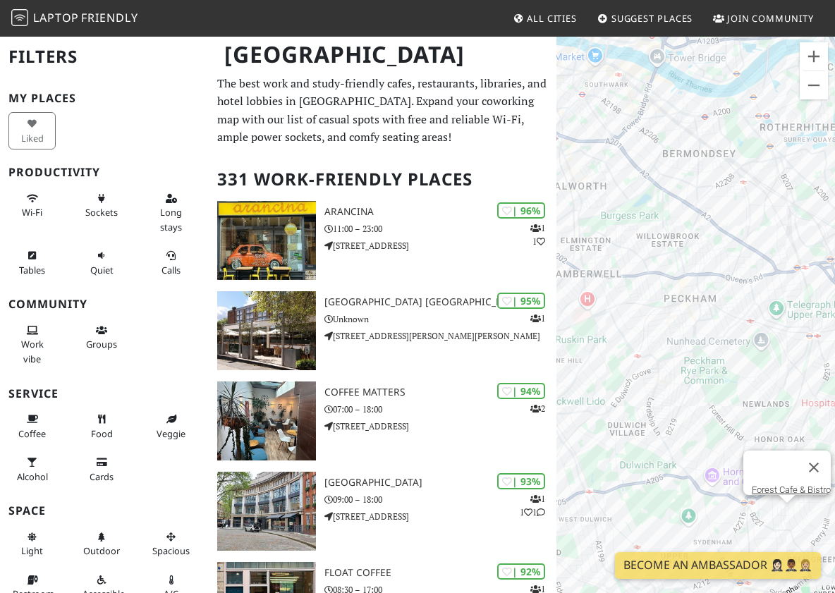
drag, startPoint x: 712, startPoint y: 225, endPoint x: 700, endPoint y: 372, distance: 147.9
click at [701, 374] on div "Forest Cafe & Bistro" at bounding box center [696, 331] width 279 height 593
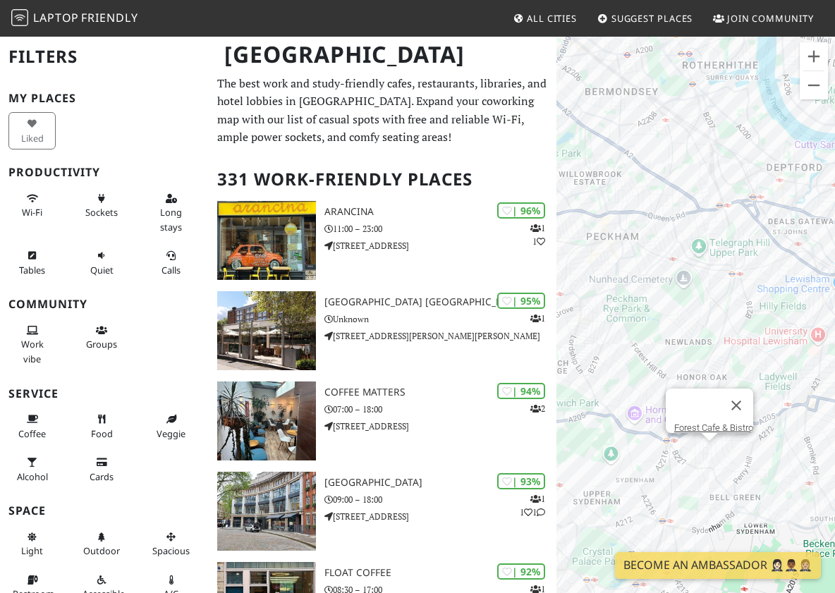
drag, startPoint x: 706, startPoint y: 364, endPoint x: 625, endPoint y: 296, distance: 106.1
click at [625, 296] on div "Forest Cafe & Bistro" at bounding box center [696, 331] width 279 height 593
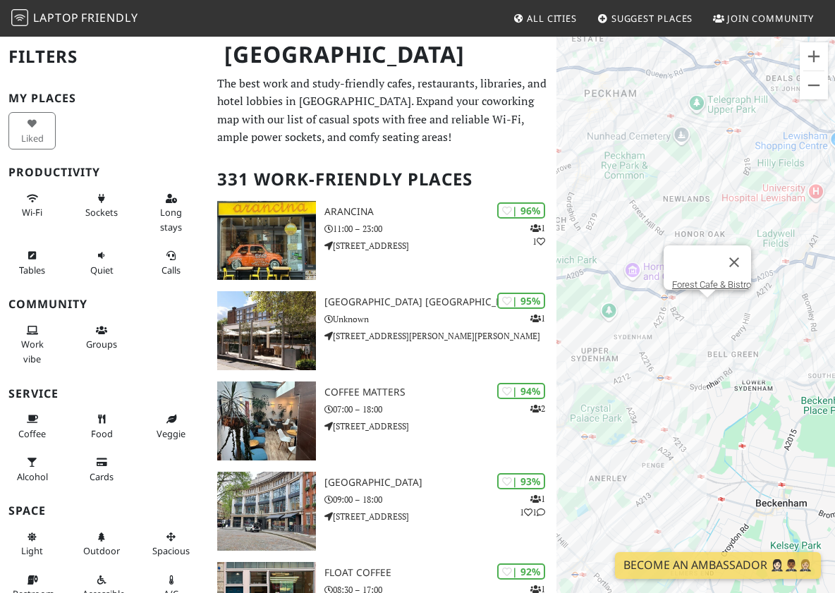
drag, startPoint x: 684, startPoint y: 462, endPoint x: 770, endPoint y: 317, distance: 169.2
click at [770, 317] on div "Forest Cafe & Bistro" at bounding box center [696, 331] width 279 height 593
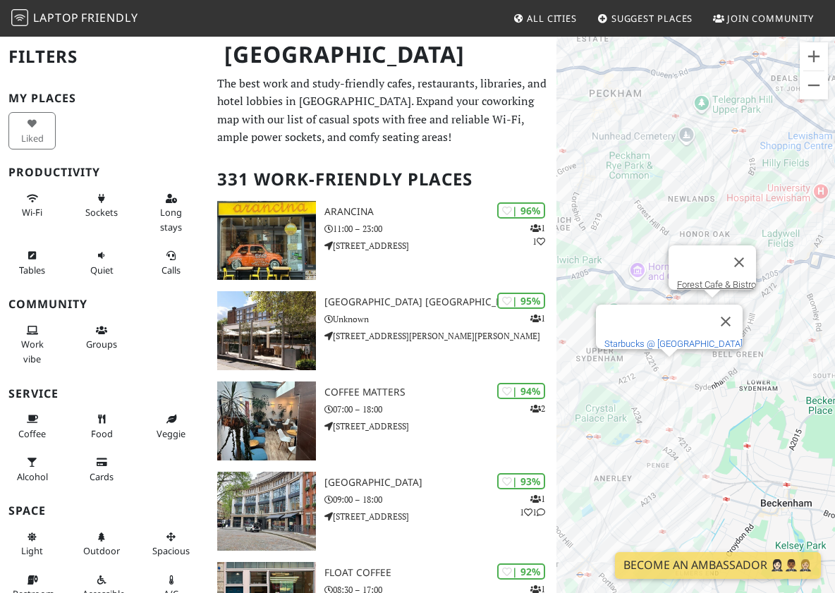
click at [662, 339] on link "Starbucks @ [GEOGRAPHIC_DATA]" at bounding box center [674, 344] width 138 height 11
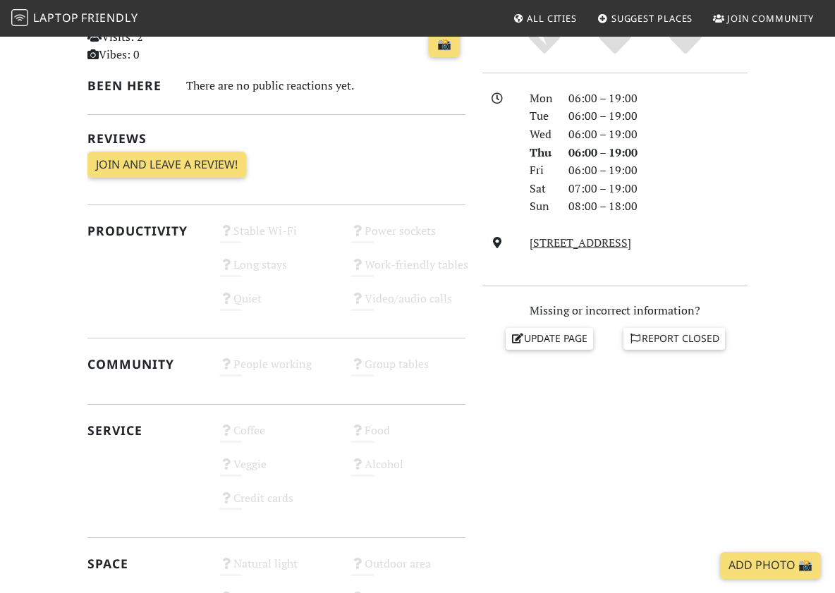
scroll to position [350, 0]
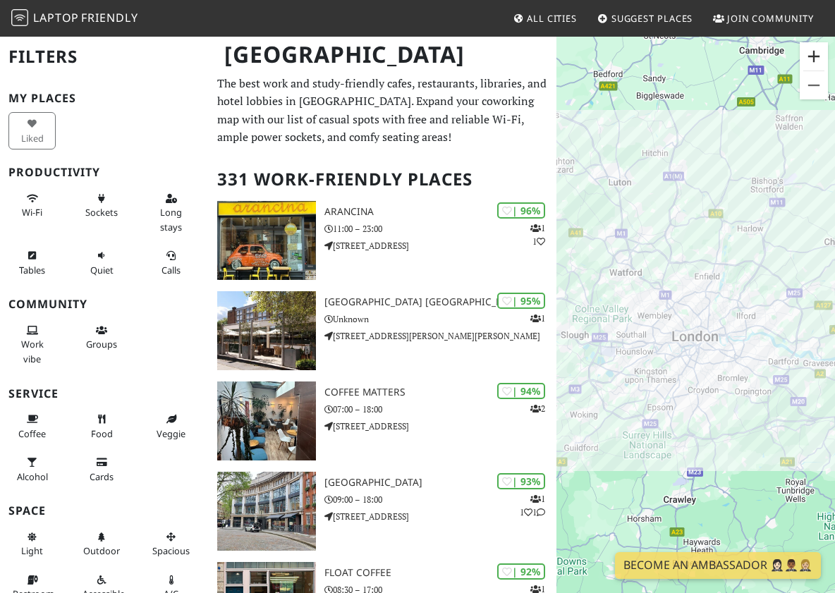
click at [816, 63] on button "Zoom in" at bounding box center [814, 56] width 28 height 28
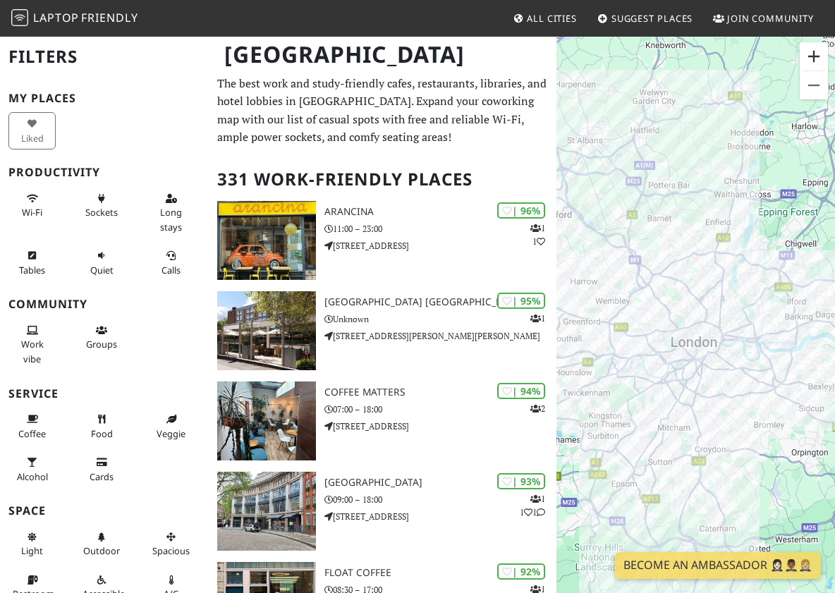
click at [814, 56] on button "Zoom in" at bounding box center [814, 56] width 28 height 28
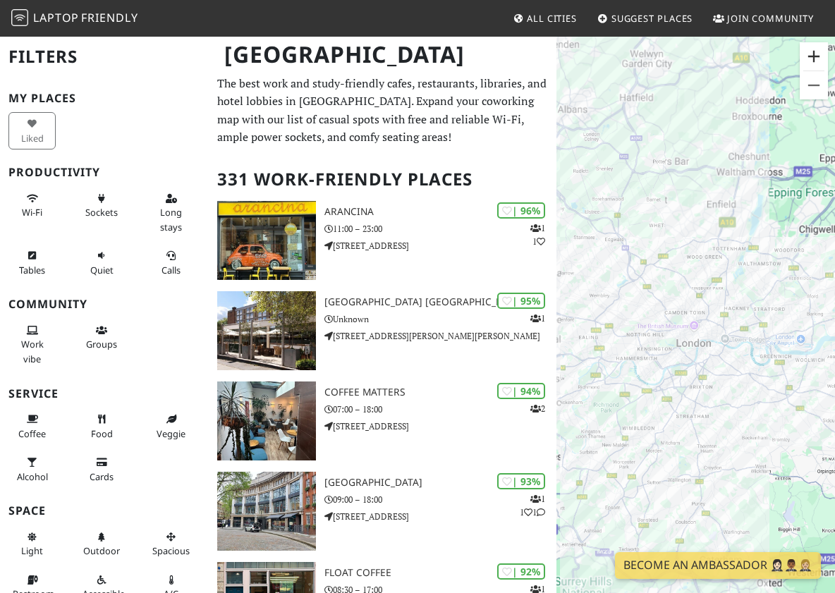
click at [814, 56] on button "Zoom in" at bounding box center [814, 56] width 28 height 28
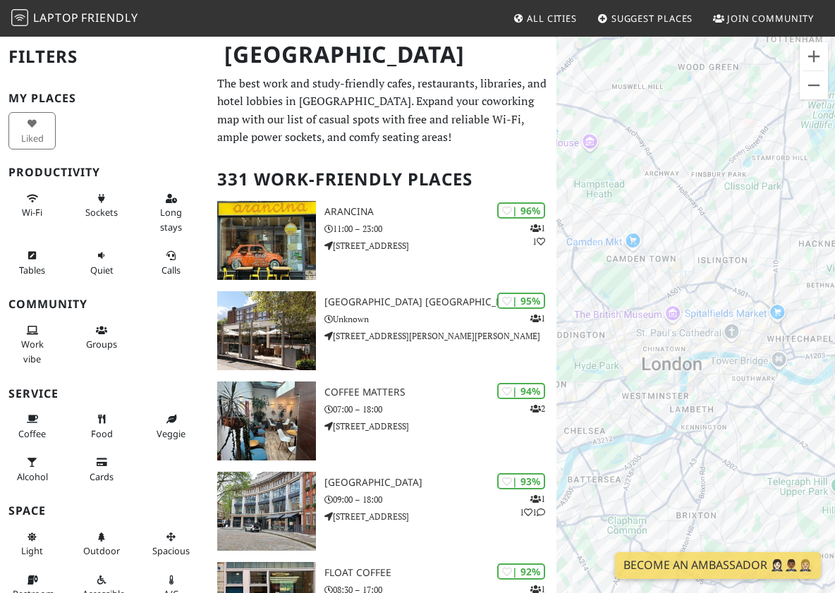
drag, startPoint x: 732, startPoint y: 440, endPoint x: 598, endPoint y: 307, distance: 188.5
click at [598, 307] on div at bounding box center [696, 331] width 279 height 593
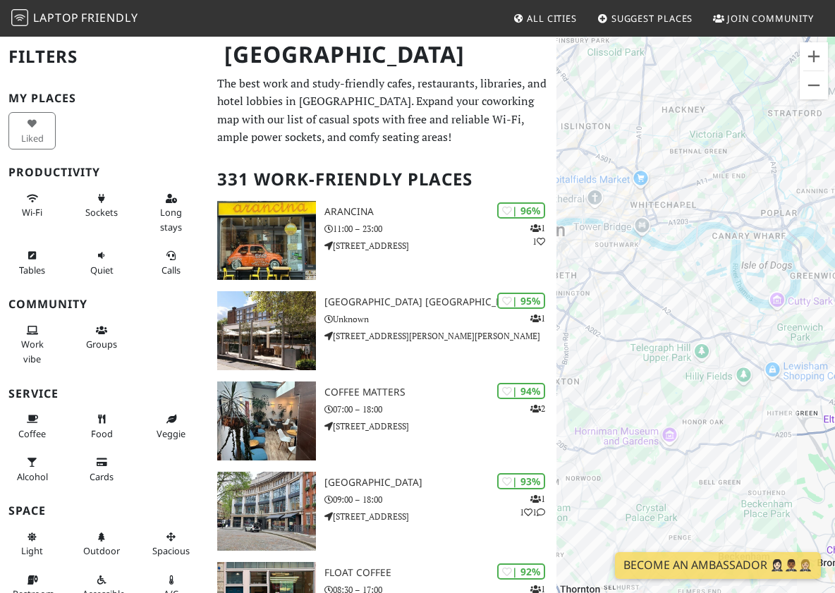
click at [669, 436] on div at bounding box center [696, 331] width 279 height 593
click at [670, 446] on div at bounding box center [696, 331] width 279 height 593
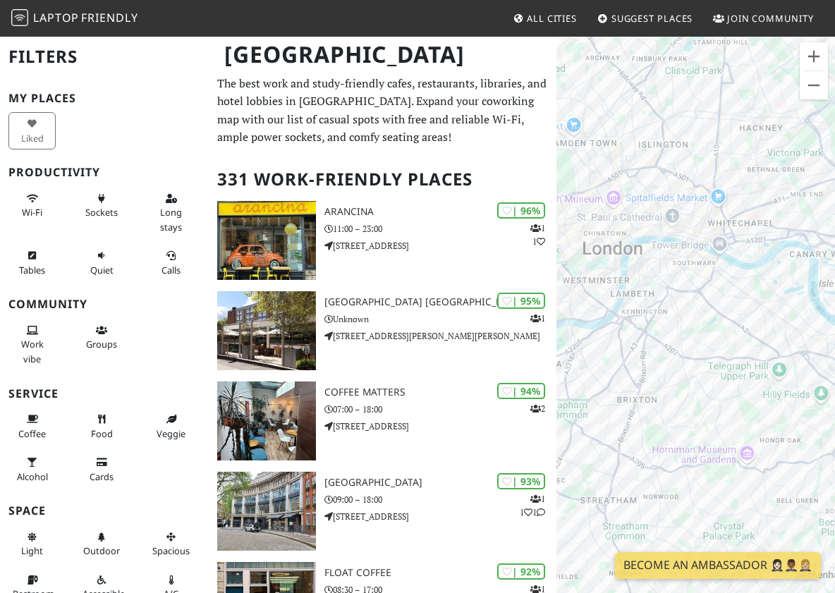
drag, startPoint x: 698, startPoint y: 316, endPoint x: 698, endPoint y: 329, distance: 13.4
click at [698, 329] on div at bounding box center [696, 331] width 279 height 593
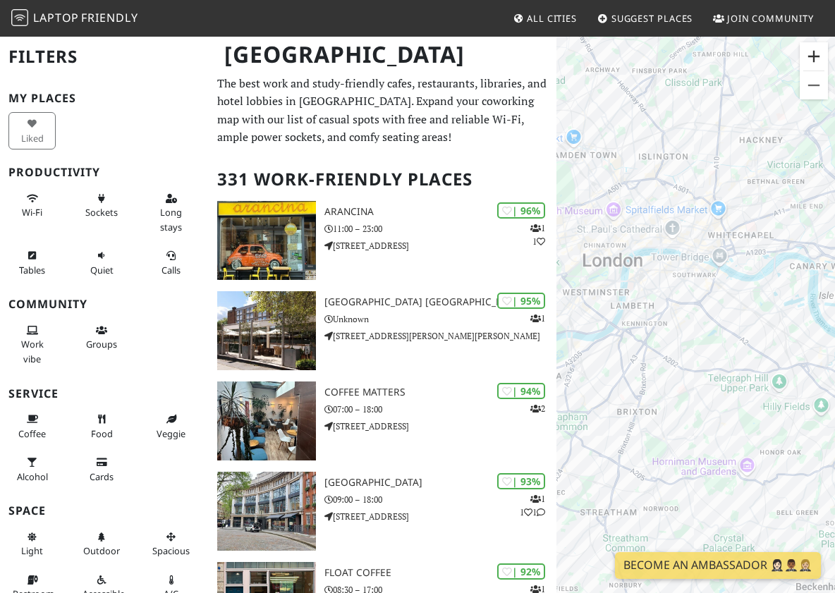
click at [809, 61] on button "Zoom in" at bounding box center [814, 56] width 28 height 28
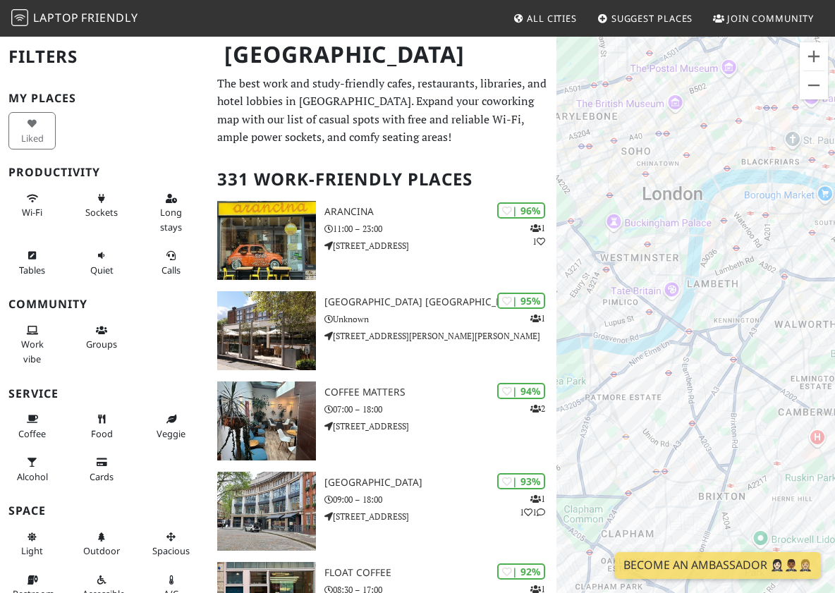
drag, startPoint x: 651, startPoint y: 327, endPoint x: 799, endPoint y: 331, distance: 147.5
click at [799, 331] on div at bounding box center [696, 331] width 279 height 593
click at [655, 264] on div "Regency Cafe" at bounding box center [696, 331] width 279 height 593
drag, startPoint x: 715, startPoint y: 331, endPoint x: 688, endPoint y: 335, distance: 26.4
click at [689, 335] on div "Regency Cafe" at bounding box center [696, 331] width 279 height 593
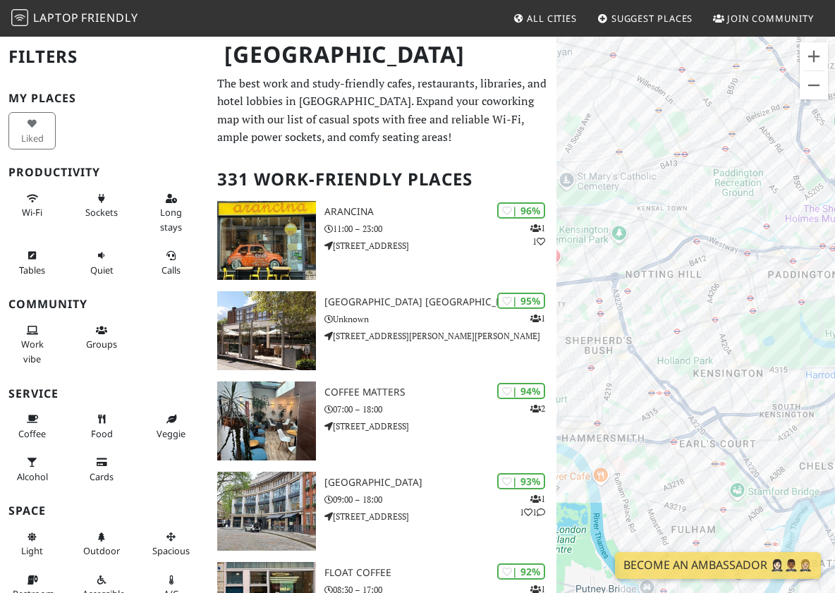
drag, startPoint x: 674, startPoint y: 398, endPoint x: 848, endPoint y: 272, distance: 214.8
click at [835, 272] on html "Laptop Friendly All Cities Suggest Places Join Community [GEOGRAPHIC_DATA] Filt…" at bounding box center [417, 296] width 835 height 593
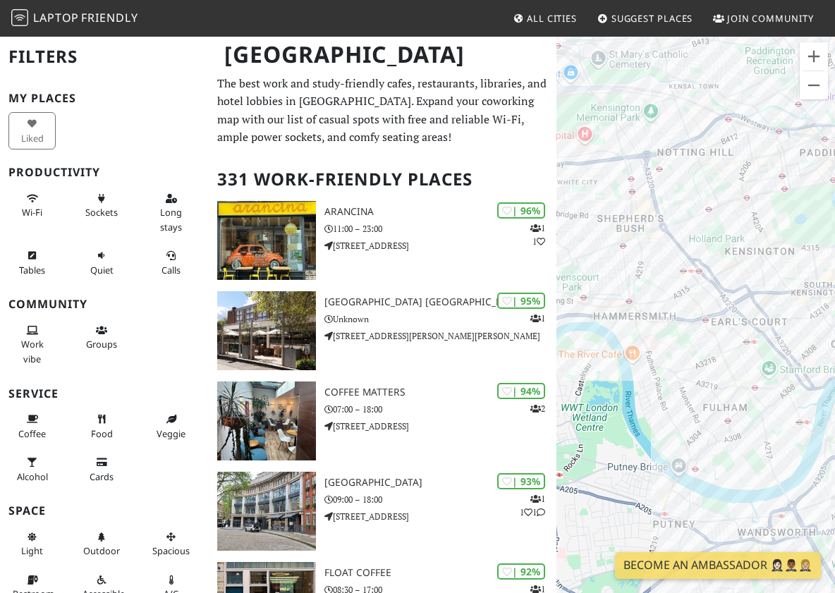
drag, startPoint x: 730, startPoint y: 346, endPoint x: 766, endPoint y: 222, distance: 129.3
click at [766, 222] on div "Regency Cafe" at bounding box center [696, 331] width 279 height 593
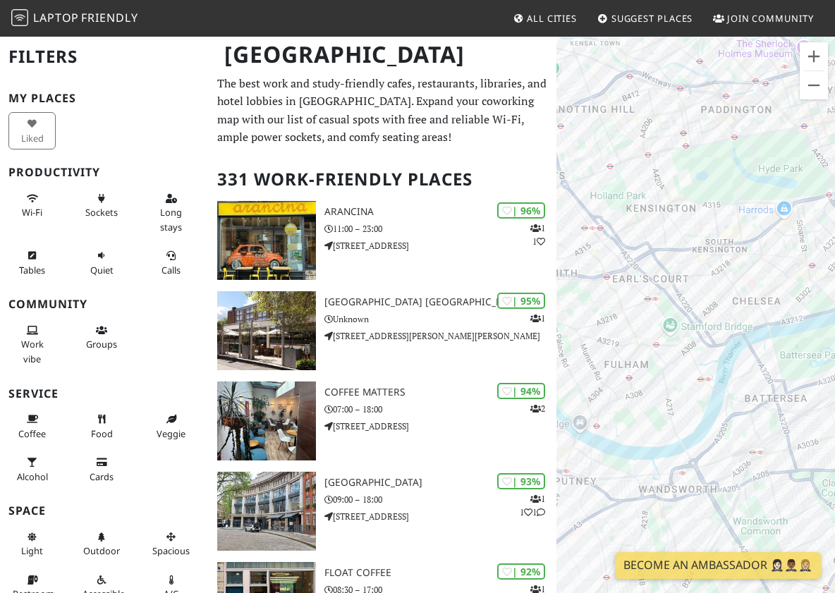
drag, startPoint x: 802, startPoint y: 403, endPoint x: 700, endPoint y: 360, distance: 110.3
click at [701, 360] on div "Regency Cafe" at bounding box center [696, 331] width 279 height 593
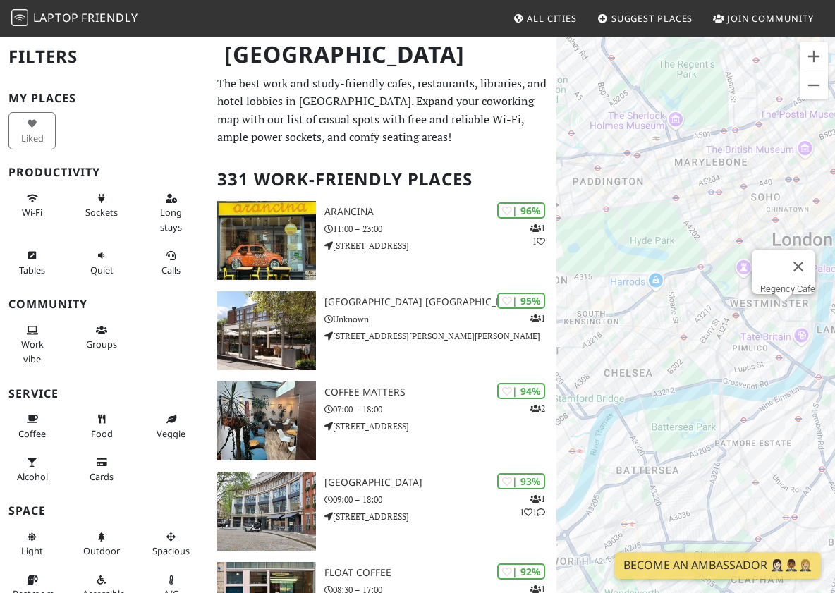
drag, startPoint x: 766, startPoint y: 357, endPoint x: 658, endPoint y: 420, distance: 124.9
click at [658, 420] on div "Regency Cafe" at bounding box center [696, 331] width 279 height 593
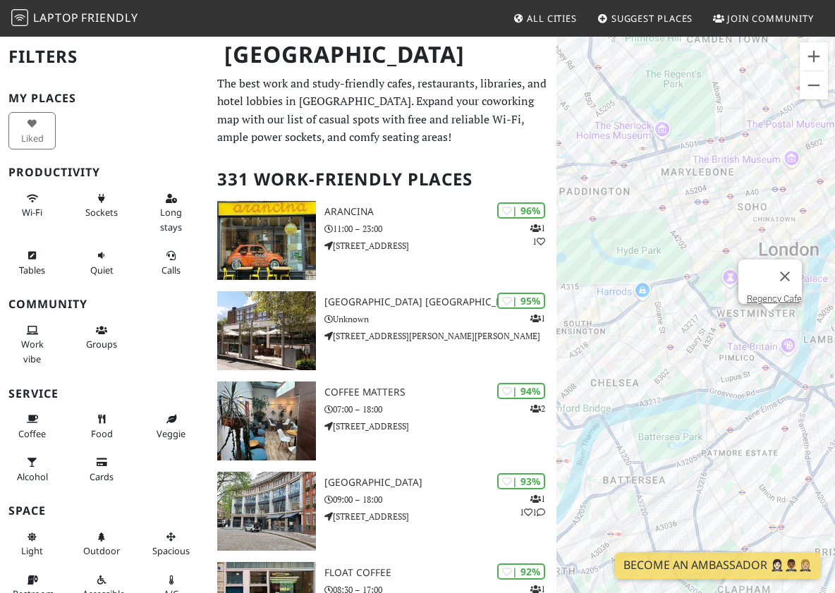
click at [722, 328] on div "Regency Cafe" at bounding box center [696, 331] width 279 height 593
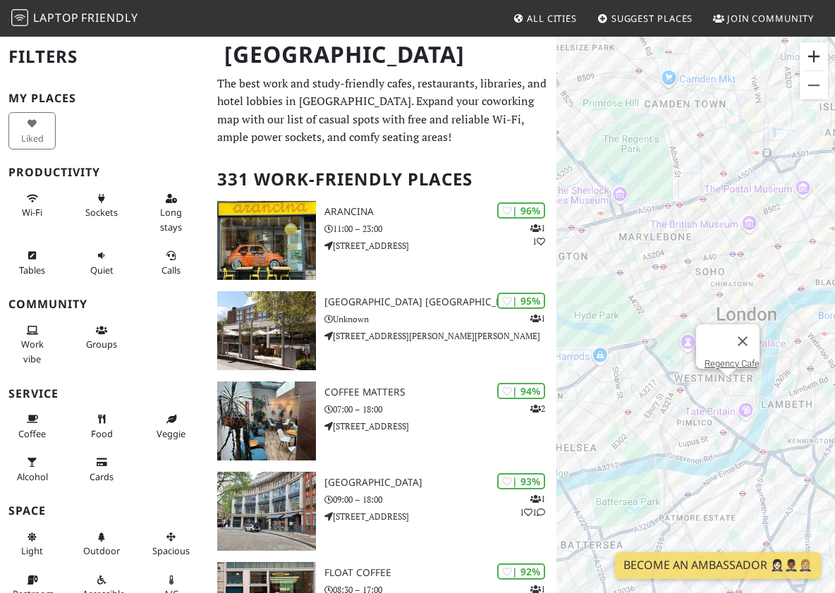
click at [808, 61] on button "Zoom in" at bounding box center [814, 56] width 28 height 28
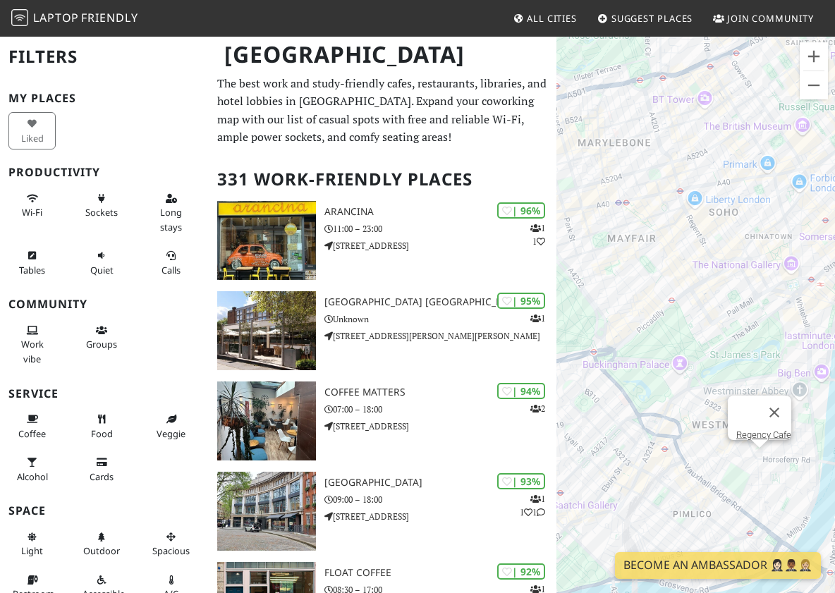
click at [662, 451] on div "Regency Cafe" at bounding box center [696, 331] width 279 height 593
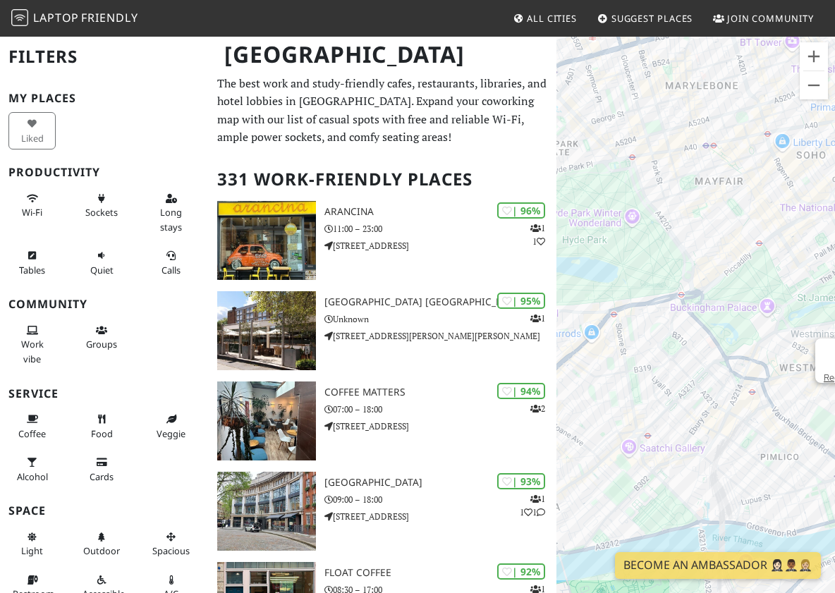
drag, startPoint x: 652, startPoint y: 396, endPoint x: 741, endPoint y: 337, distance: 107.4
click at [741, 337] on div "Regency Cafe" at bounding box center [696, 331] width 279 height 593
click at [653, 293] on div "Regency Cafe The Berkeley Café" at bounding box center [696, 331] width 279 height 593
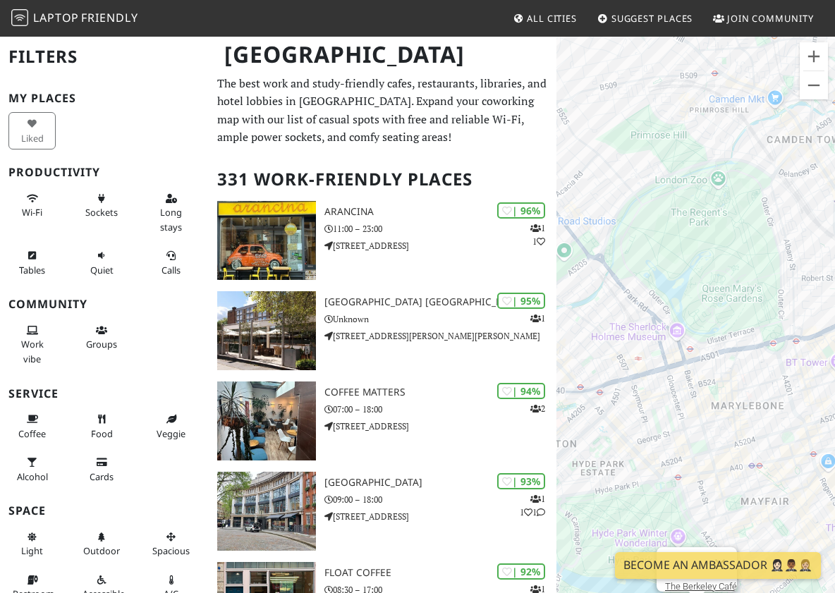
drag, startPoint x: 704, startPoint y: 356, endPoint x: 646, endPoint y: 143, distance: 220.7
click at [648, 142] on div "The Berkeley Café" at bounding box center [696, 331] width 279 height 593
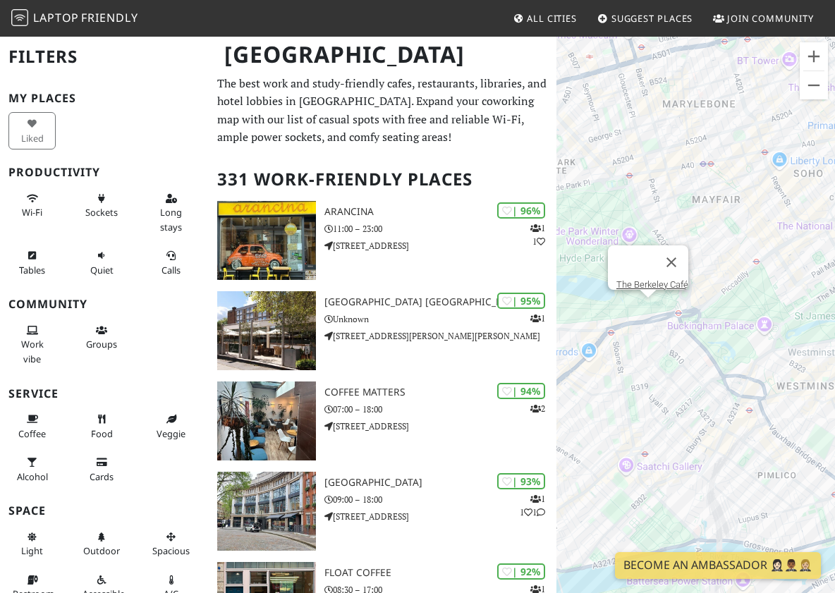
drag, startPoint x: 707, startPoint y: 313, endPoint x: 670, endPoint y: 118, distance: 198.1
click at [670, 118] on div "The Berkeley Café" at bounding box center [696, 331] width 279 height 593
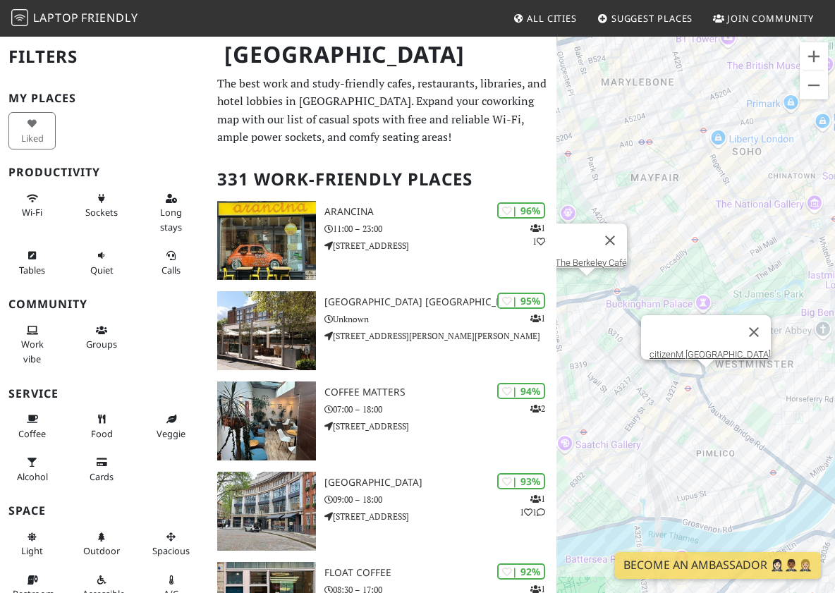
click at [705, 375] on div "The Berkeley Café citizenM London Victoria Station hotel" at bounding box center [696, 331] width 279 height 593
click at [703, 349] on link "citizenM [GEOGRAPHIC_DATA]" at bounding box center [710, 354] width 121 height 11
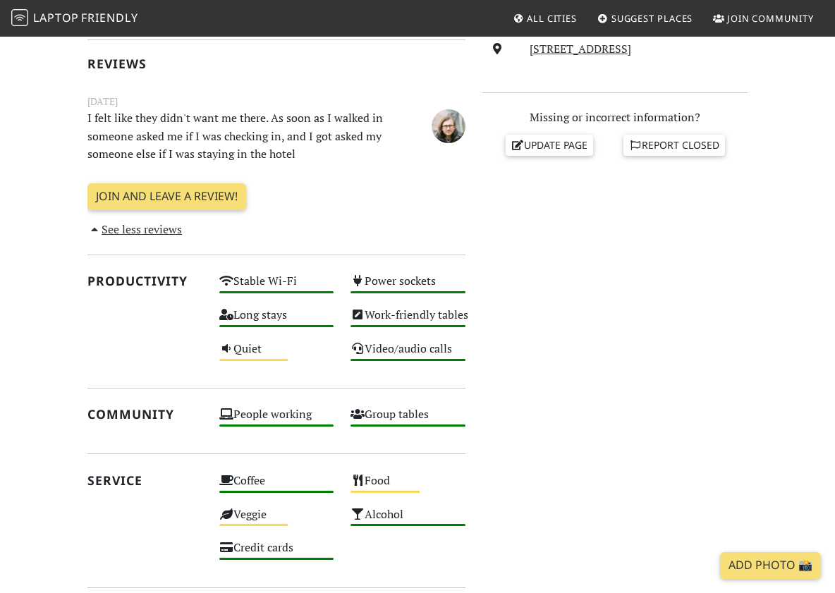
scroll to position [439, 0]
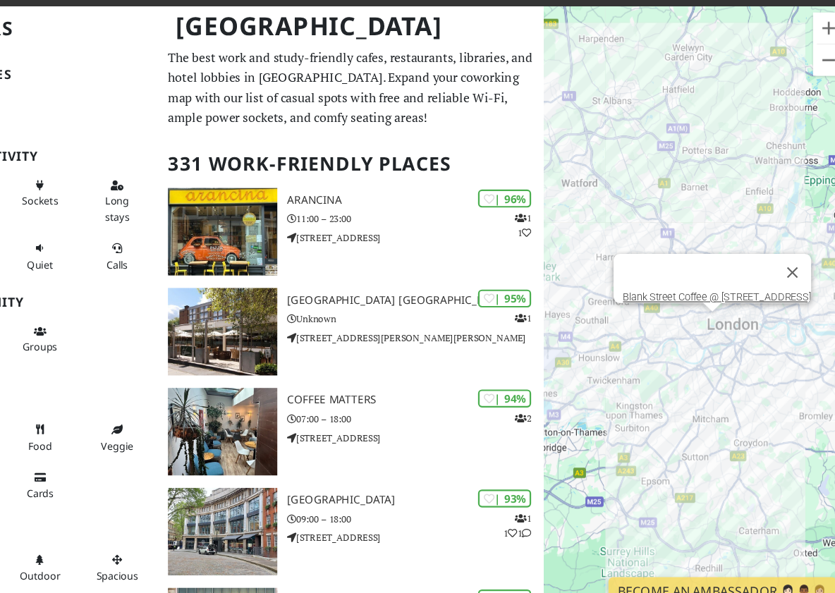
click at [777, 269] on button "Close" at bounding box center [781, 277] width 34 height 34
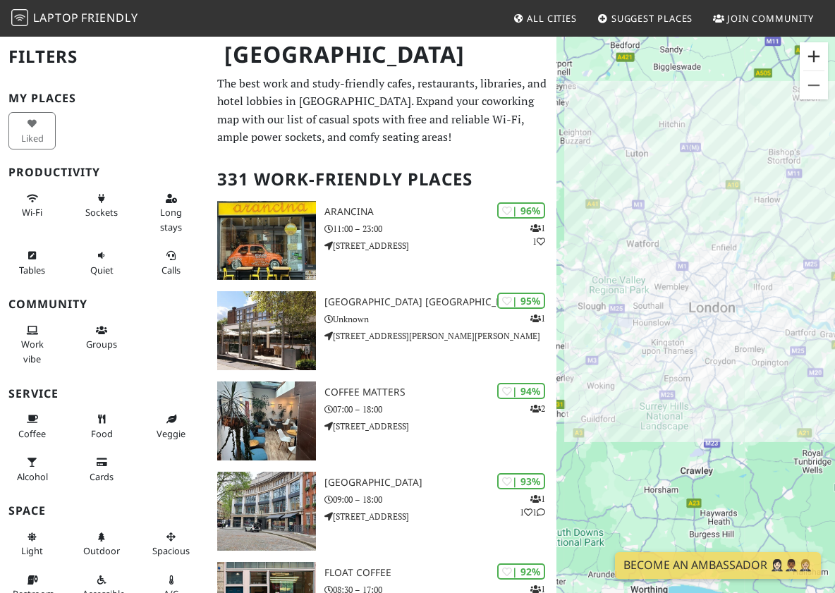
click at [813, 62] on button "Zoom in" at bounding box center [814, 56] width 28 height 28
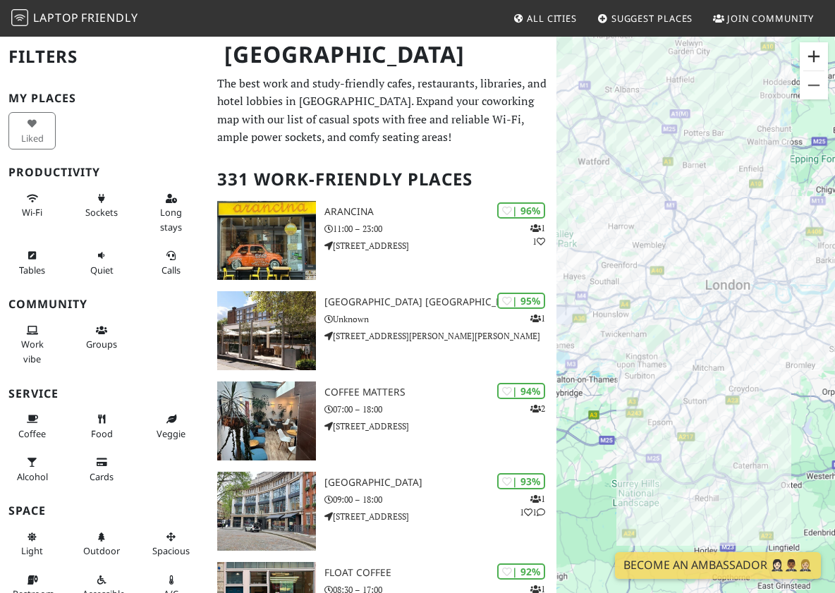
click at [813, 62] on button "Zoom in" at bounding box center [814, 56] width 28 height 28
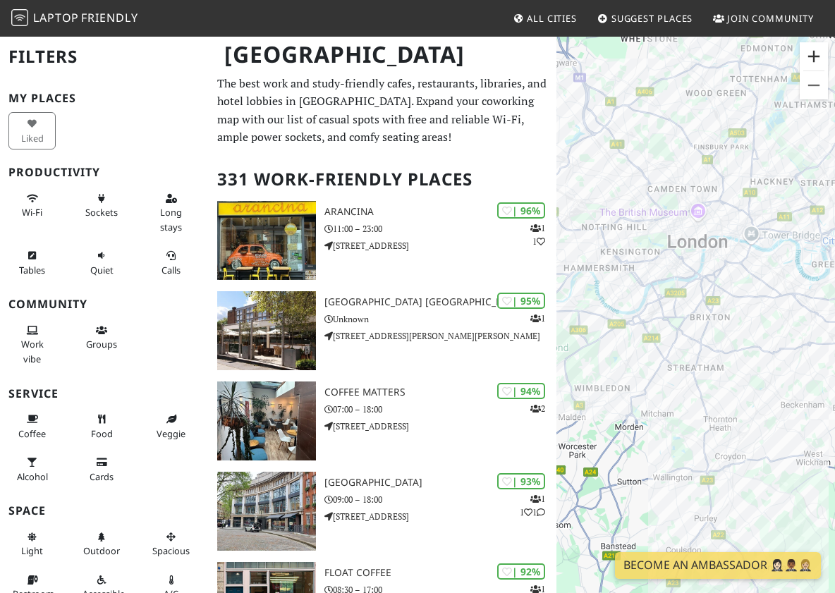
click at [809, 56] on button "Zoom in" at bounding box center [814, 56] width 28 height 28
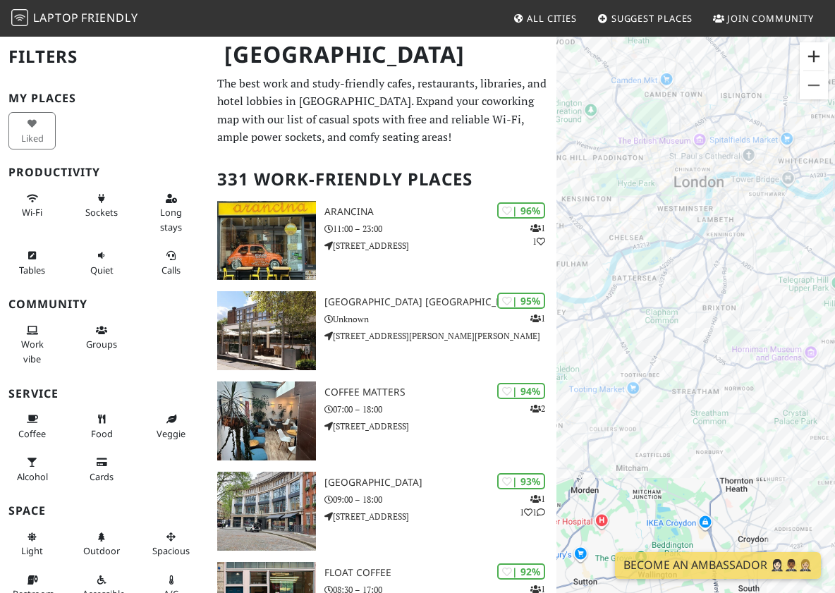
click at [809, 56] on button "Zoom in" at bounding box center [814, 56] width 28 height 28
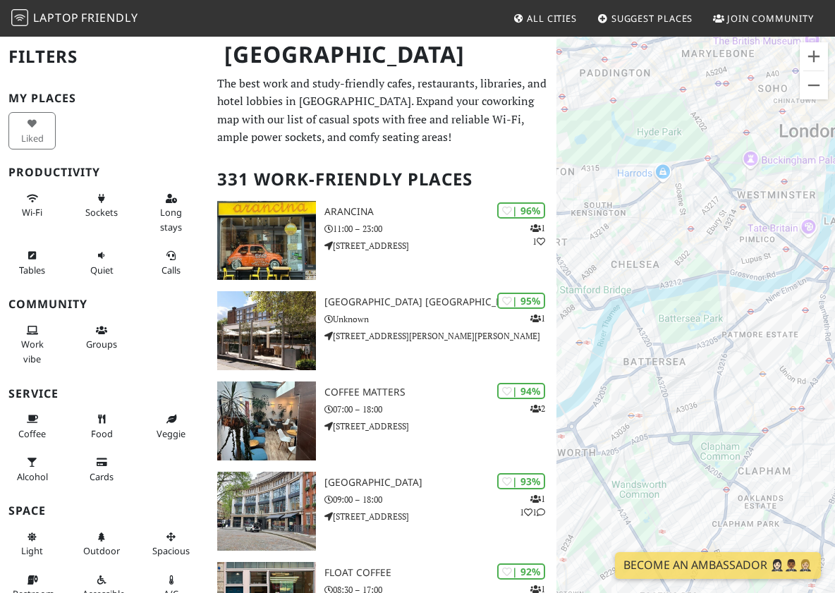
drag, startPoint x: 619, startPoint y: 245, endPoint x: 853, endPoint y: 255, distance: 233.7
click at [835, 255] on html "Laptop Friendly All Cities Suggest Places Join Community [GEOGRAPHIC_DATA] Filt…" at bounding box center [417, 296] width 835 height 593
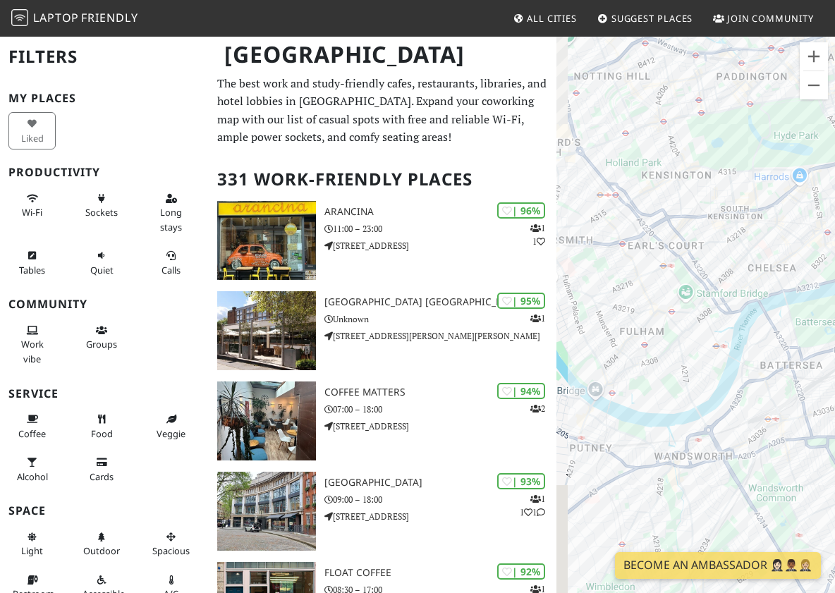
drag, startPoint x: 671, startPoint y: 329, endPoint x: 814, endPoint y: 316, distance: 143.8
click at [814, 316] on div at bounding box center [696, 331] width 279 height 593
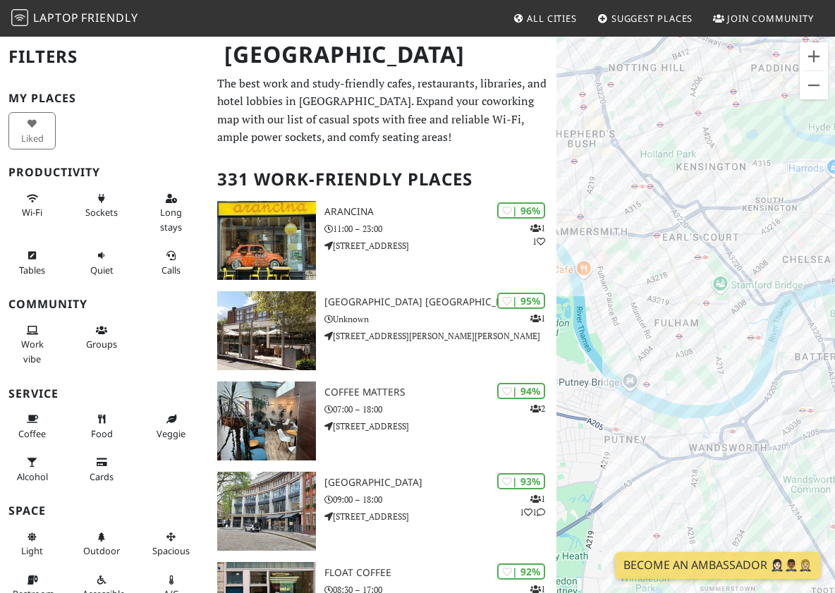
drag, startPoint x: 670, startPoint y: 360, endPoint x: 694, endPoint y: 362, distance: 24.1
click at [694, 362] on div at bounding box center [696, 331] width 279 height 593
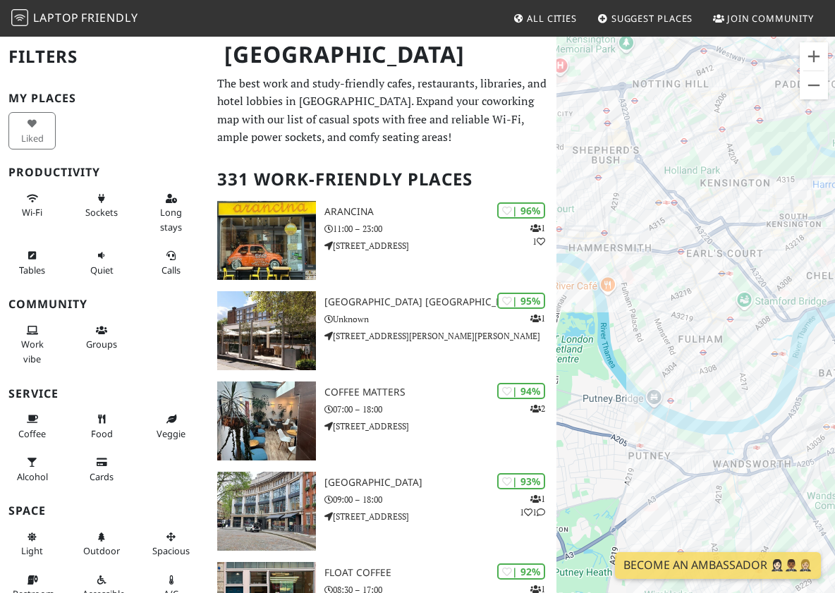
drag, startPoint x: 679, startPoint y: 233, endPoint x: 703, endPoint y: 250, distance: 30.3
click at [703, 250] on div at bounding box center [696, 331] width 279 height 593
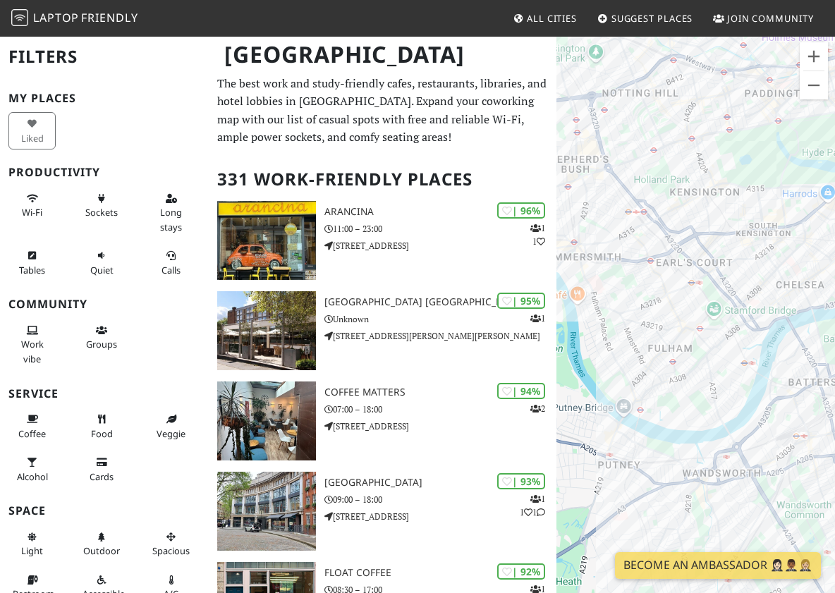
drag, startPoint x: 758, startPoint y: 267, endPoint x: 653, endPoint y: 270, distance: 105.2
click at [653, 270] on div at bounding box center [696, 331] width 279 height 593
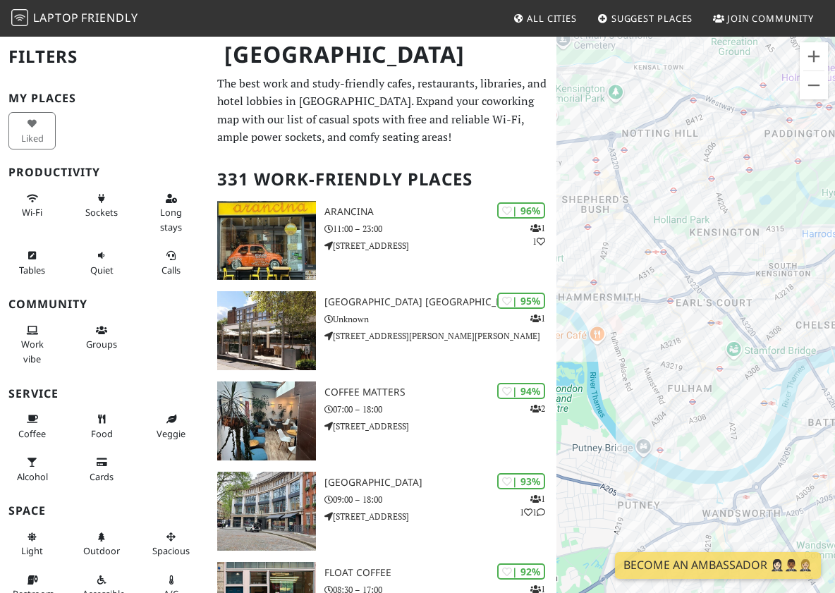
drag, startPoint x: 759, startPoint y: 298, endPoint x: 806, endPoint y: 383, distance: 97.2
click at [806, 383] on div at bounding box center [696, 331] width 279 height 593
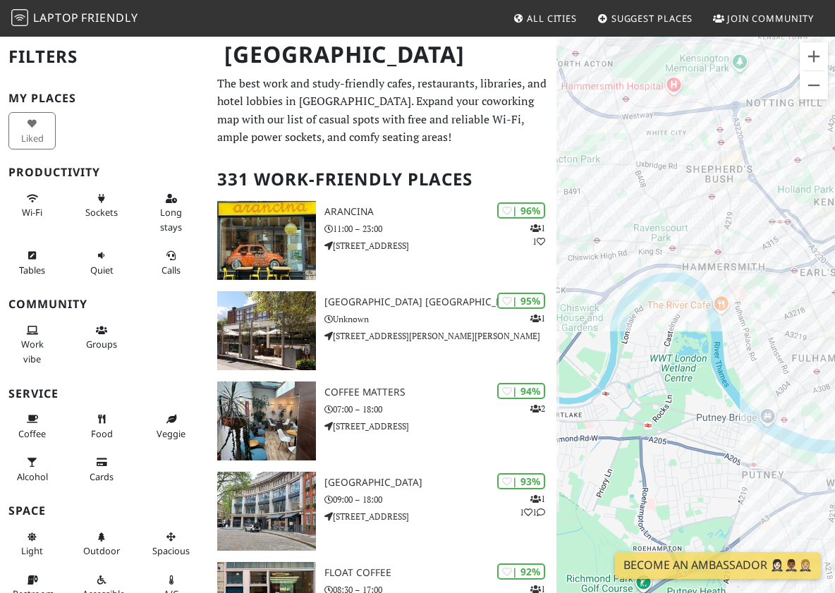
drag, startPoint x: 669, startPoint y: 387, endPoint x: 566, endPoint y: 327, distance: 119.5
click at [567, 327] on div at bounding box center [696, 331] width 279 height 593
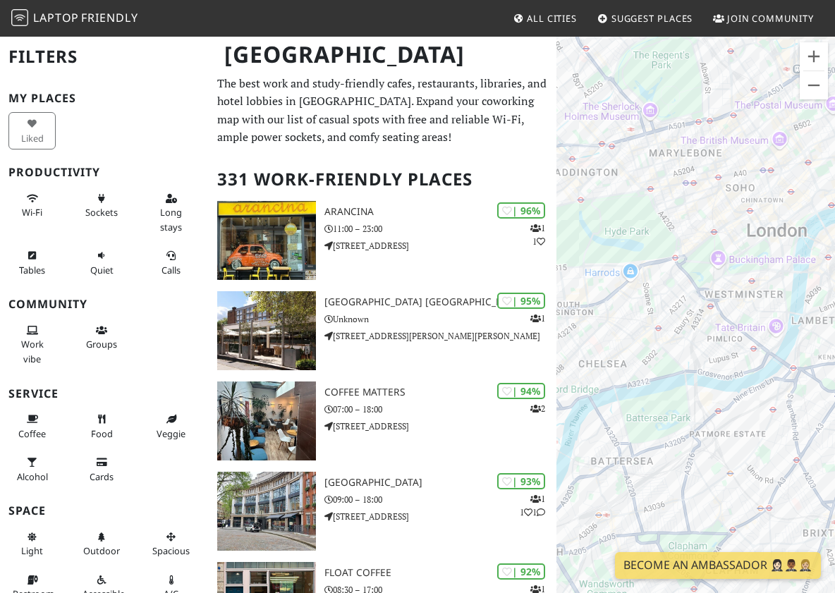
drag, startPoint x: 675, startPoint y: 360, endPoint x: 612, endPoint y: 416, distance: 84.5
click at [613, 416] on div at bounding box center [696, 331] width 279 height 593
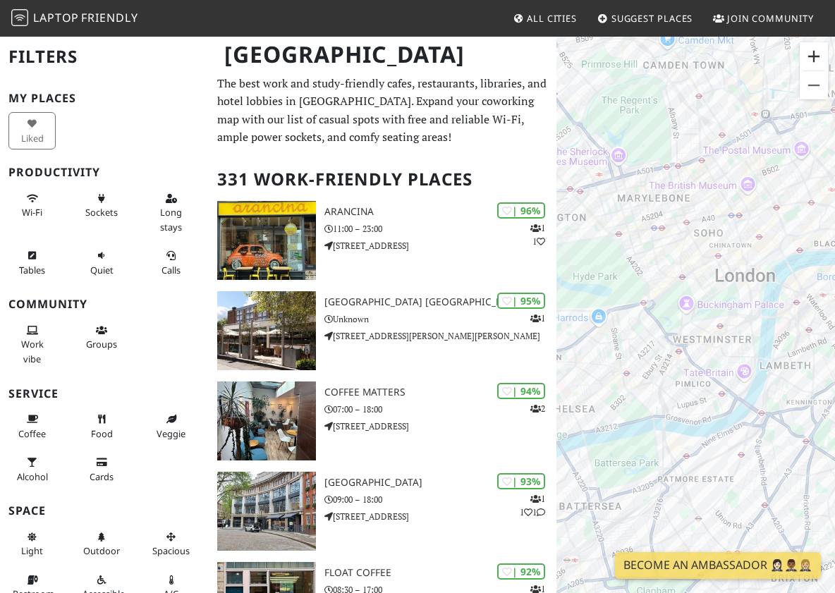
click at [813, 61] on button "Zoom in" at bounding box center [814, 56] width 28 height 28
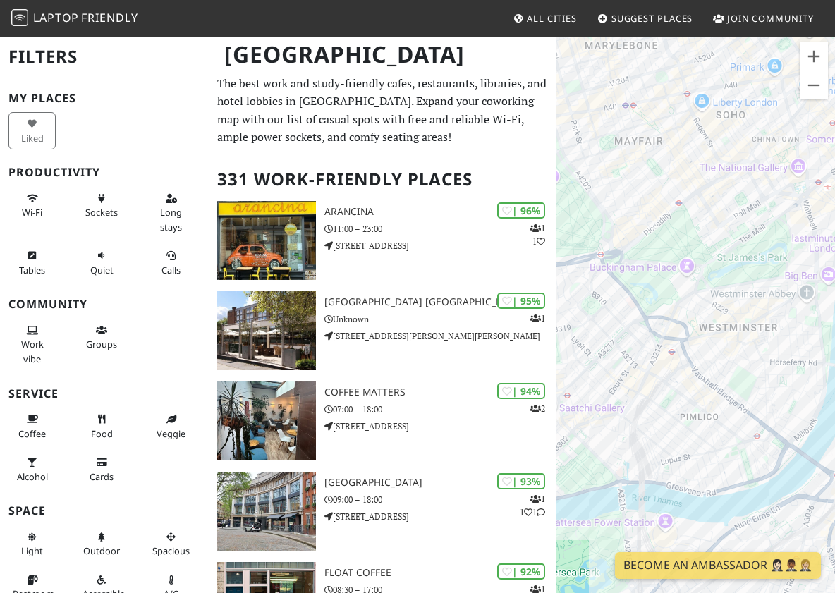
drag, startPoint x: 693, startPoint y: 367, endPoint x: 697, endPoint y: 330, distance: 36.9
click at [697, 330] on div at bounding box center [696, 331] width 279 height 593
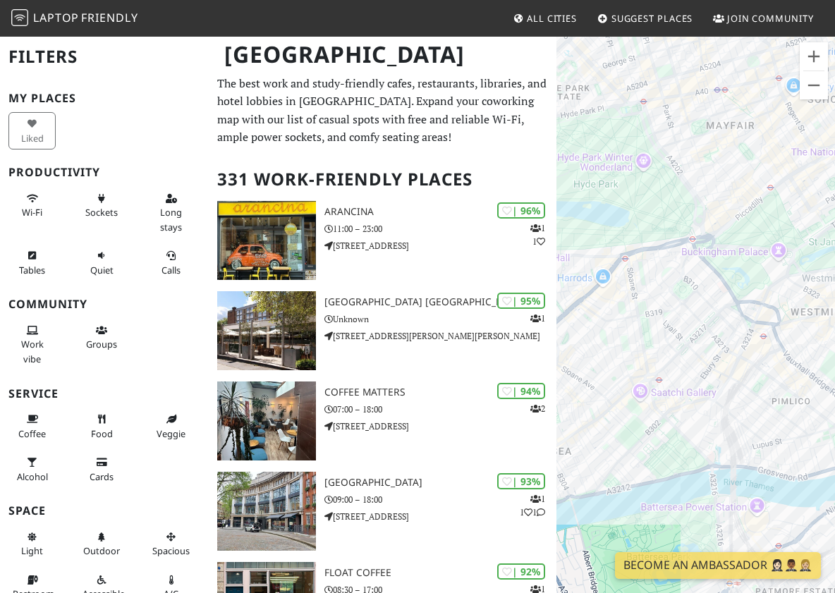
drag, startPoint x: 629, startPoint y: 341, endPoint x: 736, endPoint y: 344, distance: 106.6
click at [736, 344] on div at bounding box center [696, 331] width 279 height 593
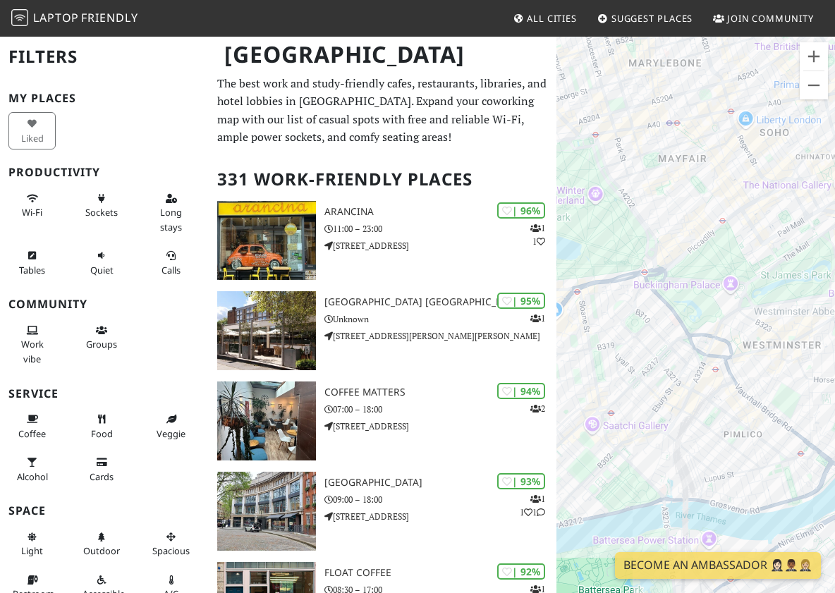
drag, startPoint x: 748, startPoint y: 409, endPoint x: 614, endPoint y: 442, distance: 137.4
click at [614, 442] on div at bounding box center [696, 331] width 279 height 593
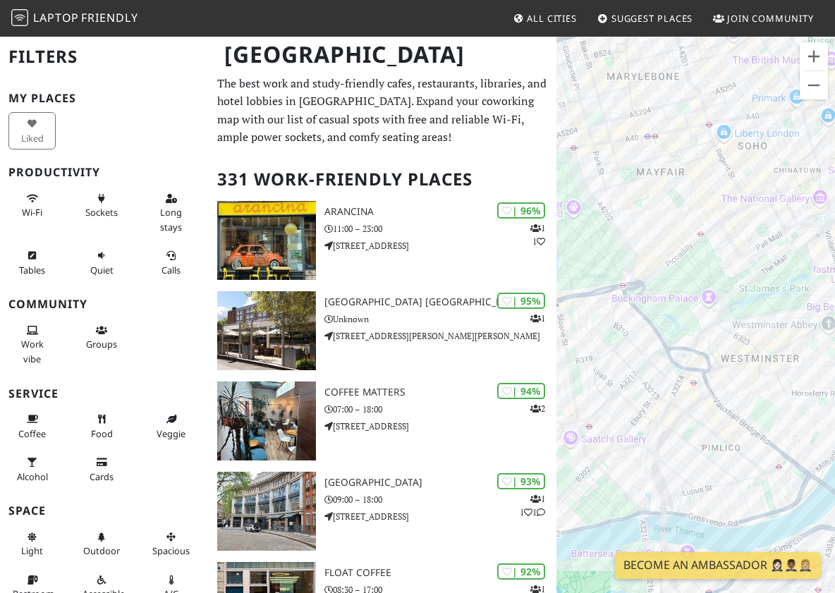
drag, startPoint x: 735, startPoint y: 293, endPoint x: 713, endPoint y: 305, distance: 25.3
click at [713, 305] on div at bounding box center [696, 331] width 279 height 593
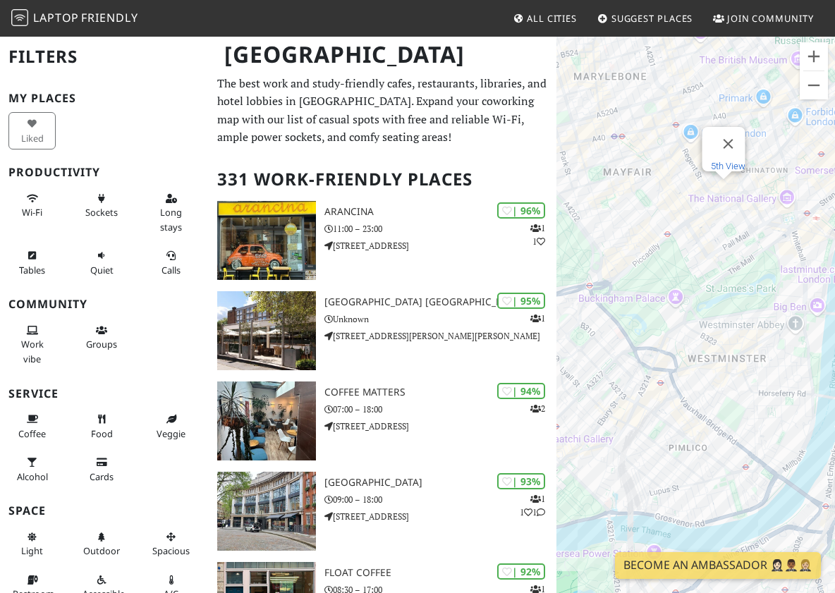
click at [721, 161] on link "5th View" at bounding box center [727, 166] width 35 height 11
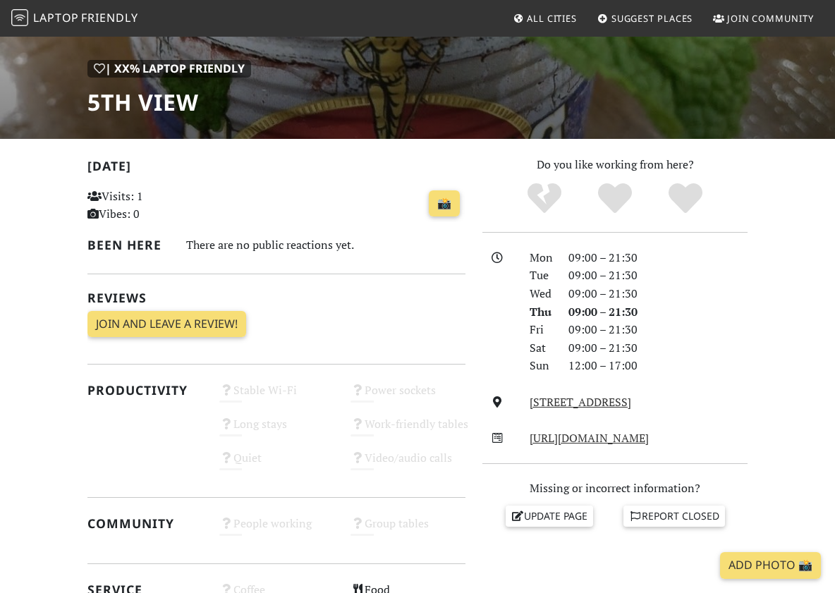
scroll to position [195, 0]
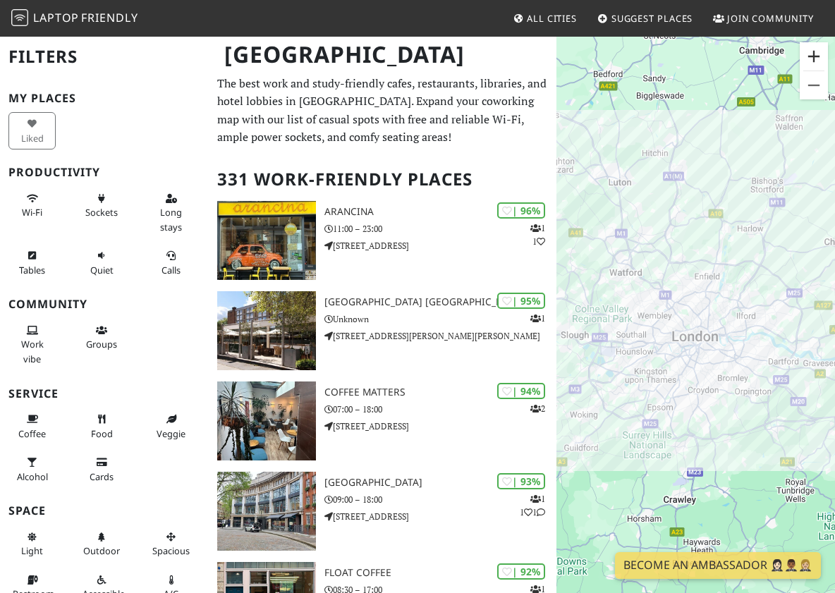
click at [813, 56] on button "Zoom in" at bounding box center [814, 56] width 28 height 28
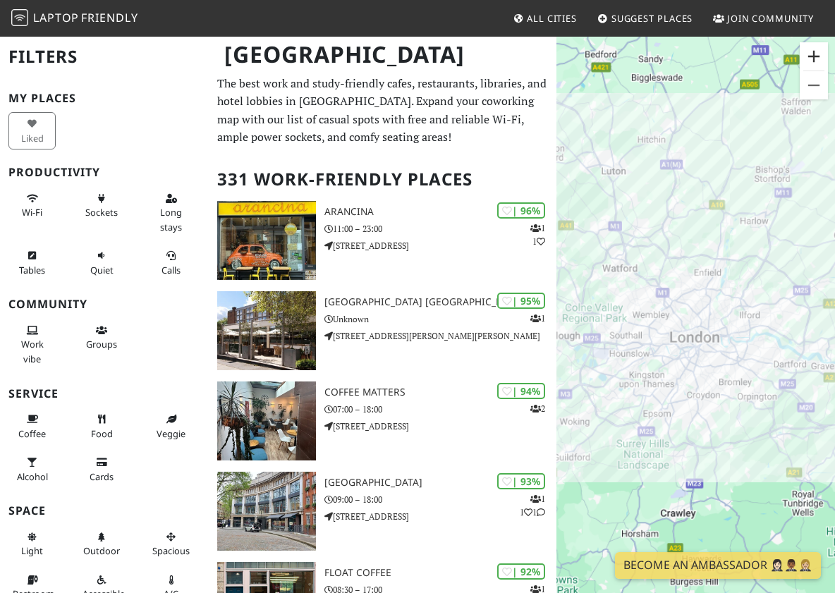
click at [813, 56] on button "Zoom in" at bounding box center [814, 56] width 28 height 28
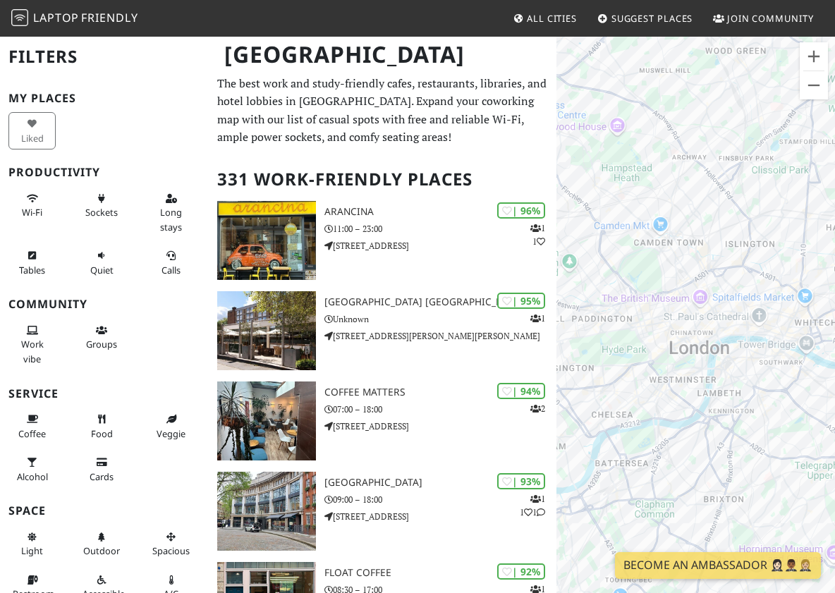
drag, startPoint x: 662, startPoint y: 443, endPoint x: 674, endPoint y: 415, distance: 30.7
click at [674, 415] on div at bounding box center [696, 331] width 279 height 593
click at [815, 61] on button "Zoom in" at bounding box center [814, 56] width 28 height 28
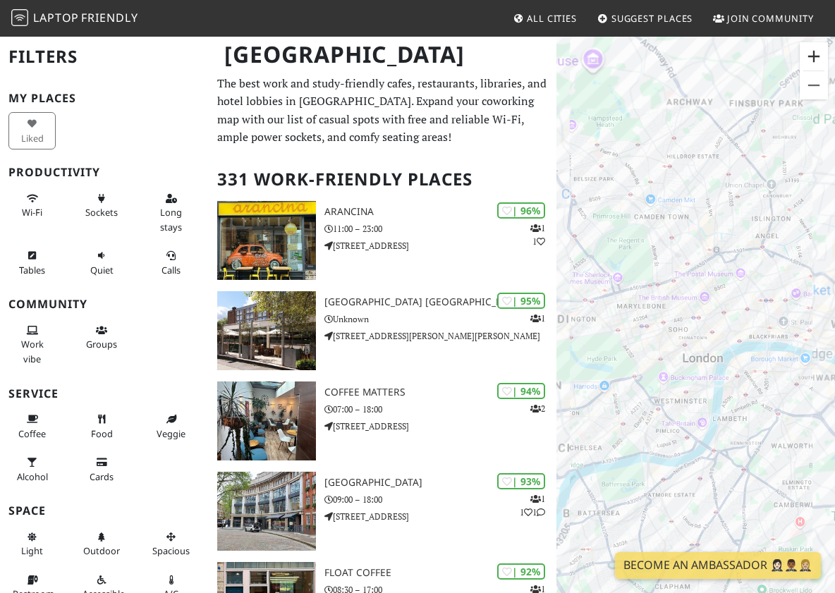
click at [815, 61] on button "Zoom in" at bounding box center [814, 56] width 28 height 28
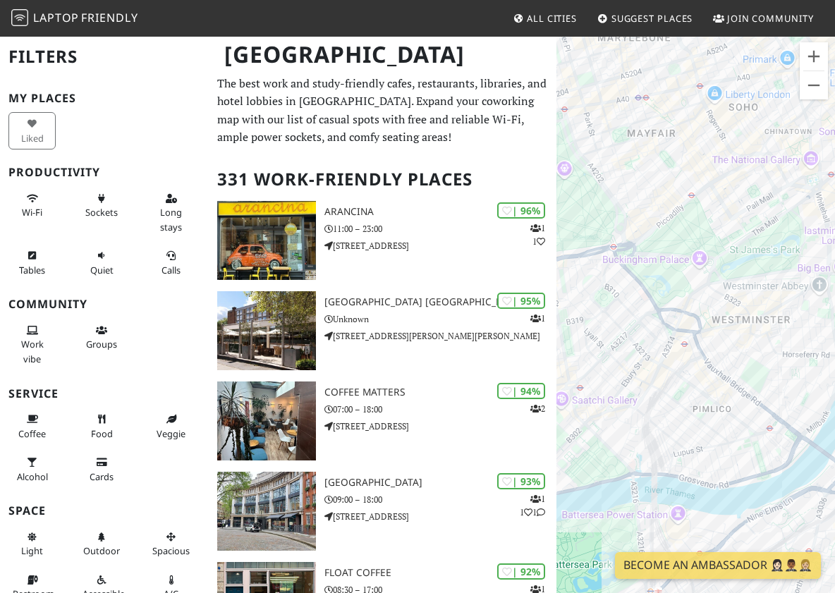
drag, startPoint x: 665, startPoint y: 410, endPoint x: 777, endPoint y: 206, distance: 232.3
click at [777, 206] on div at bounding box center [696, 331] width 279 height 593
